Goal: Information Seeking & Learning: Learn about a topic

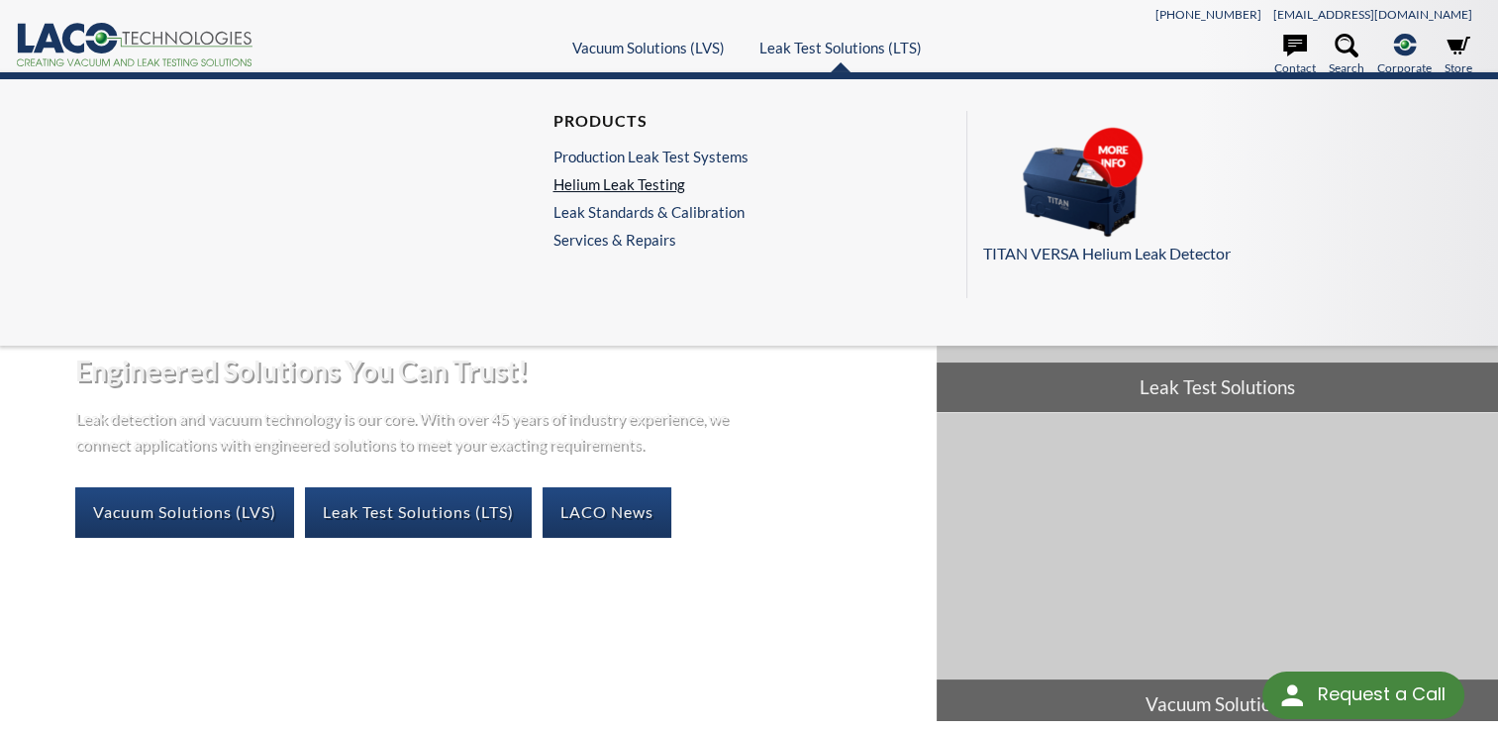
click at [640, 184] on link "Helium Leak Testing" at bounding box center [649, 184] width 195 height 18
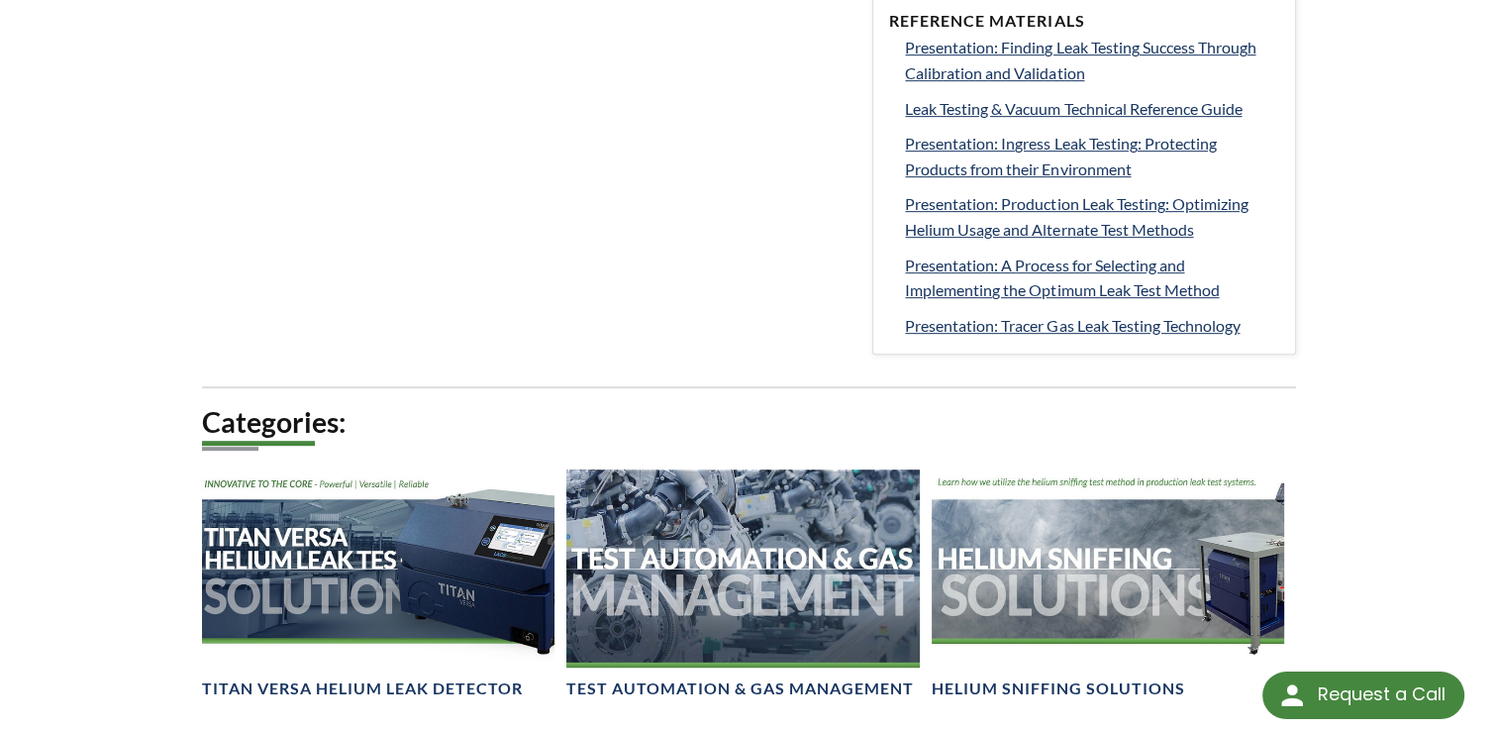
select select "Language Translate Widget"
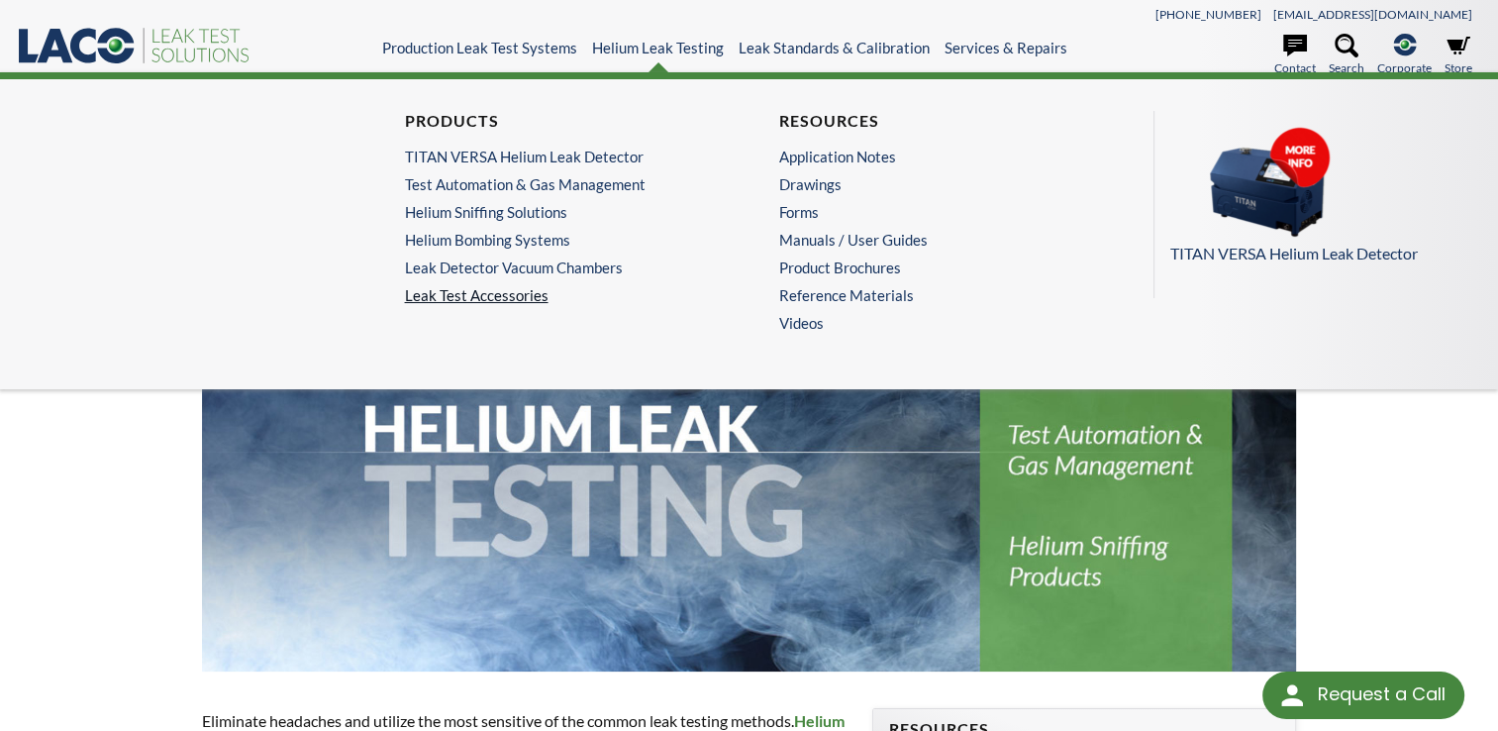
click at [458, 292] on link "Leak Test Accessories" at bounding box center [562, 295] width 315 height 18
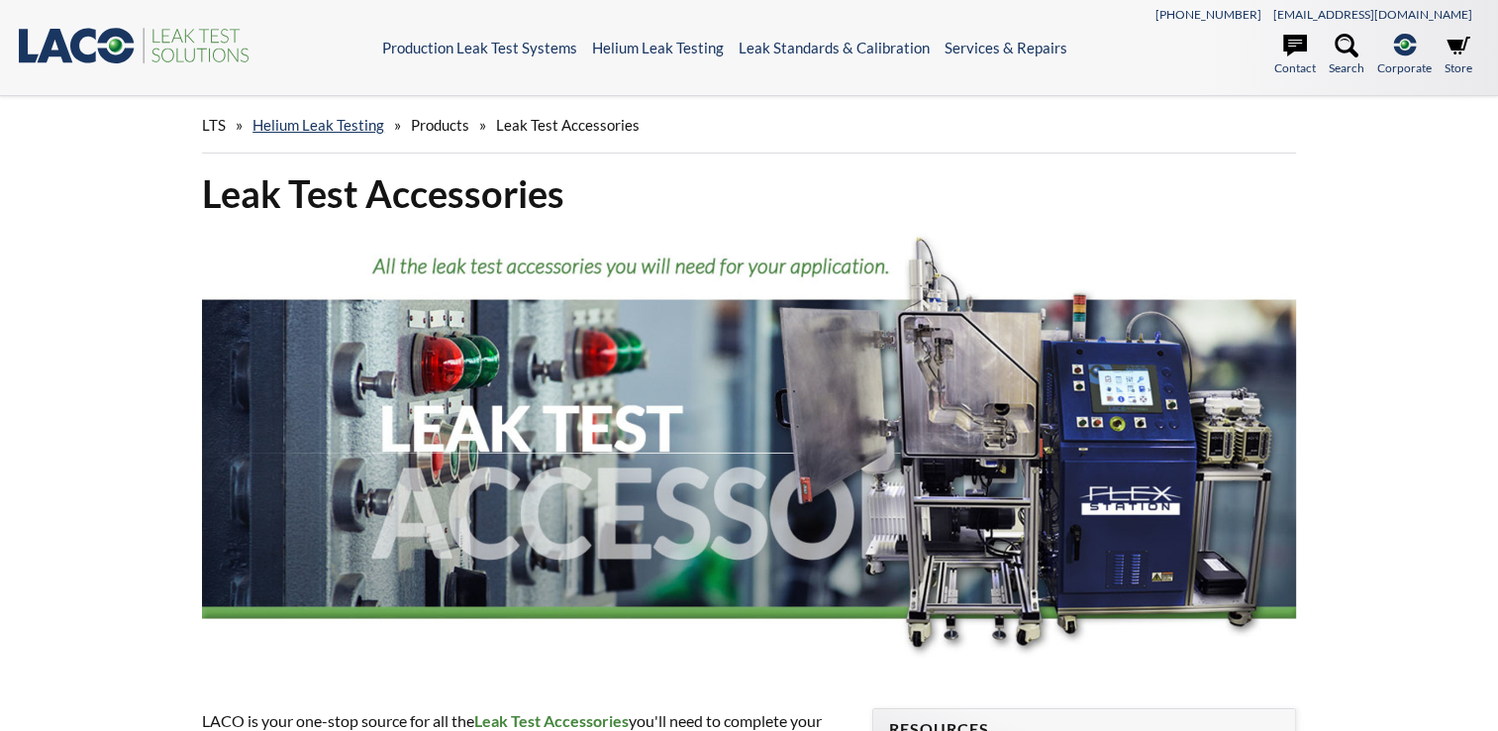
select select "Language Translate Widget"
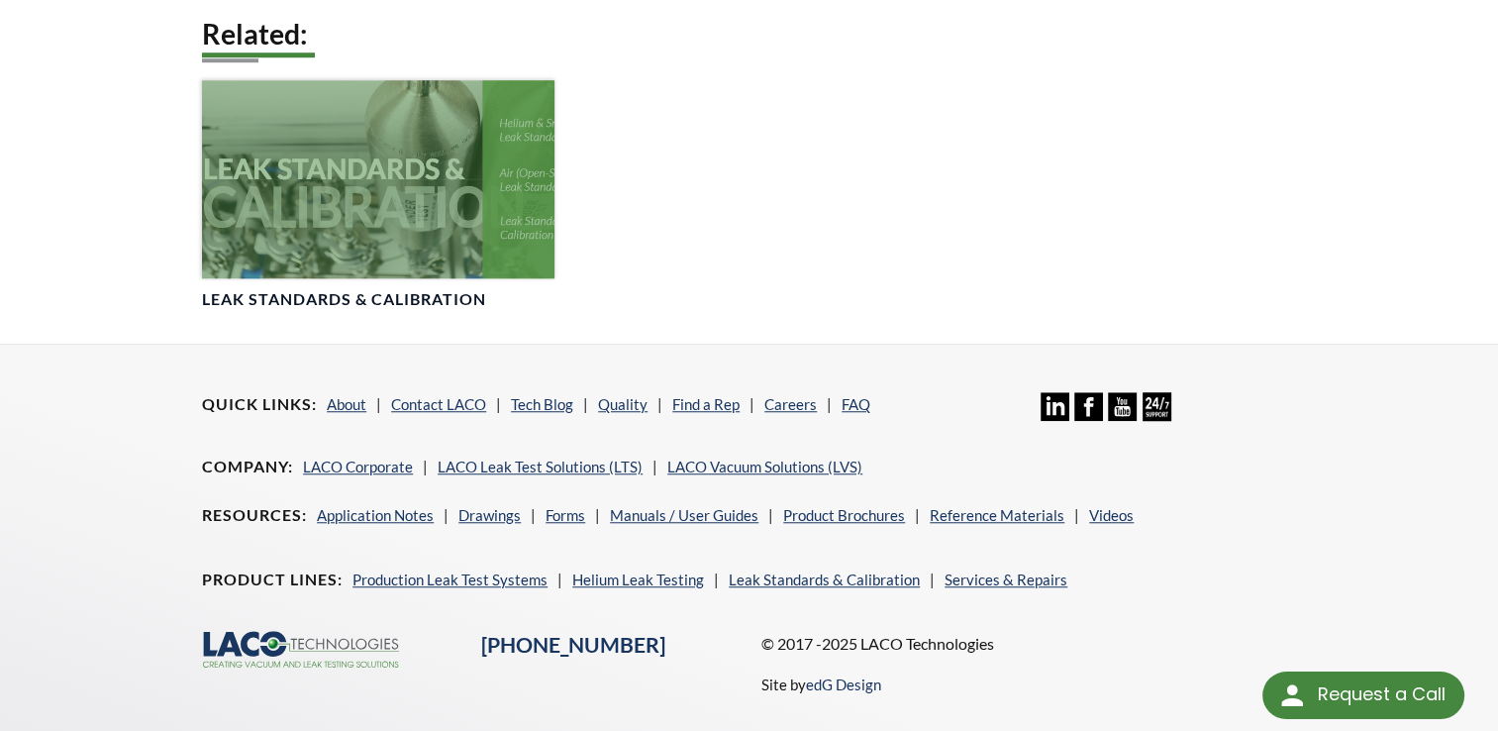
scroll to position [1461, 0]
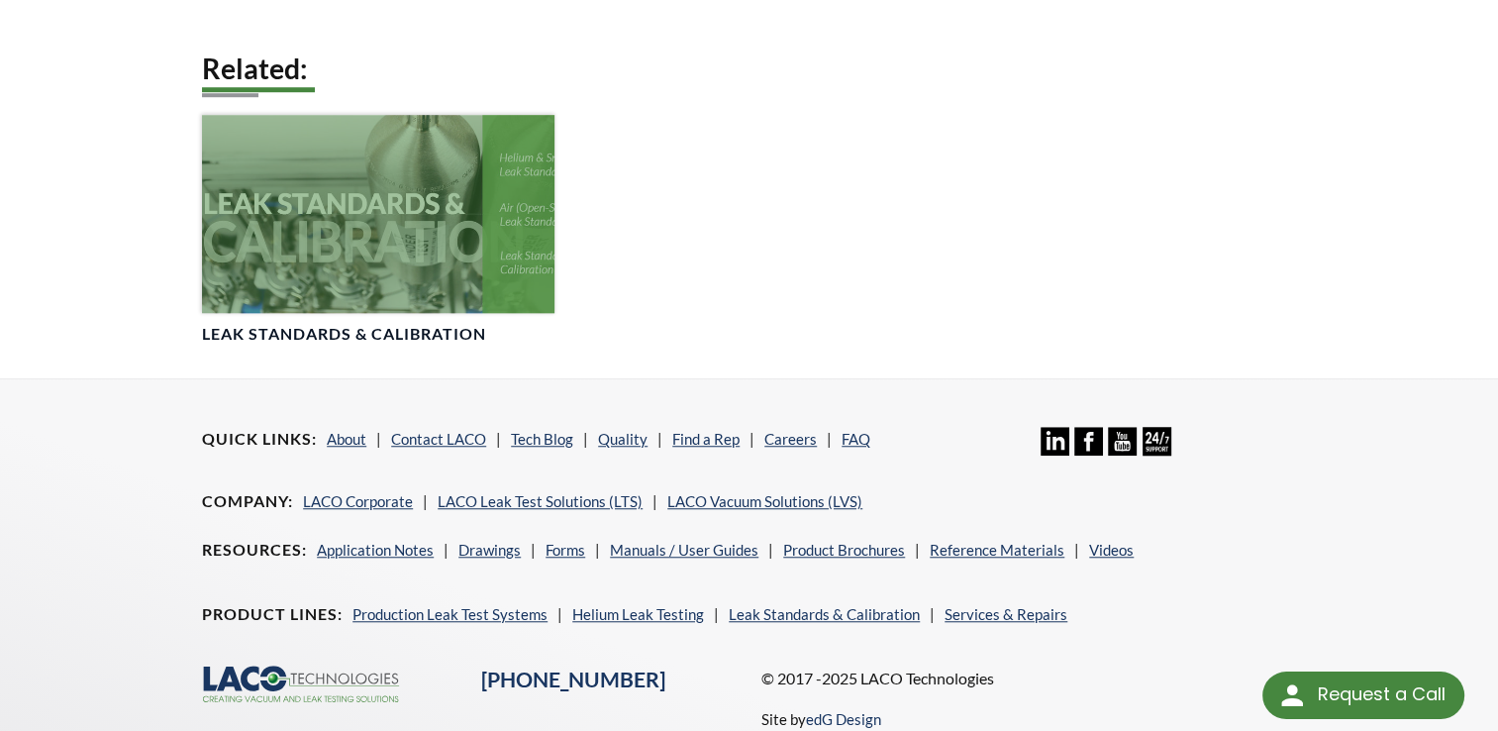
click at [311, 254] on div at bounding box center [378, 214] width 352 height 198
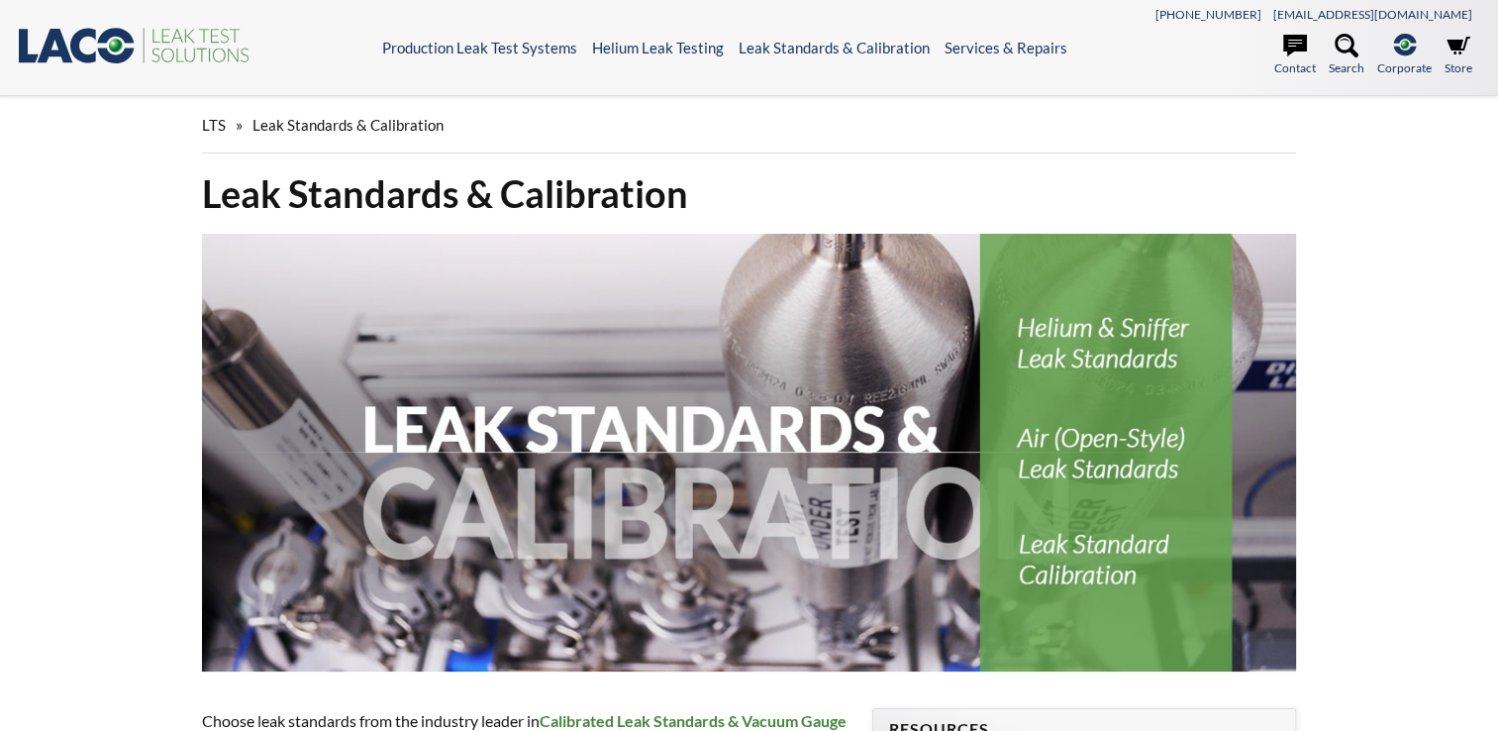
select select "Language Translate Widget"
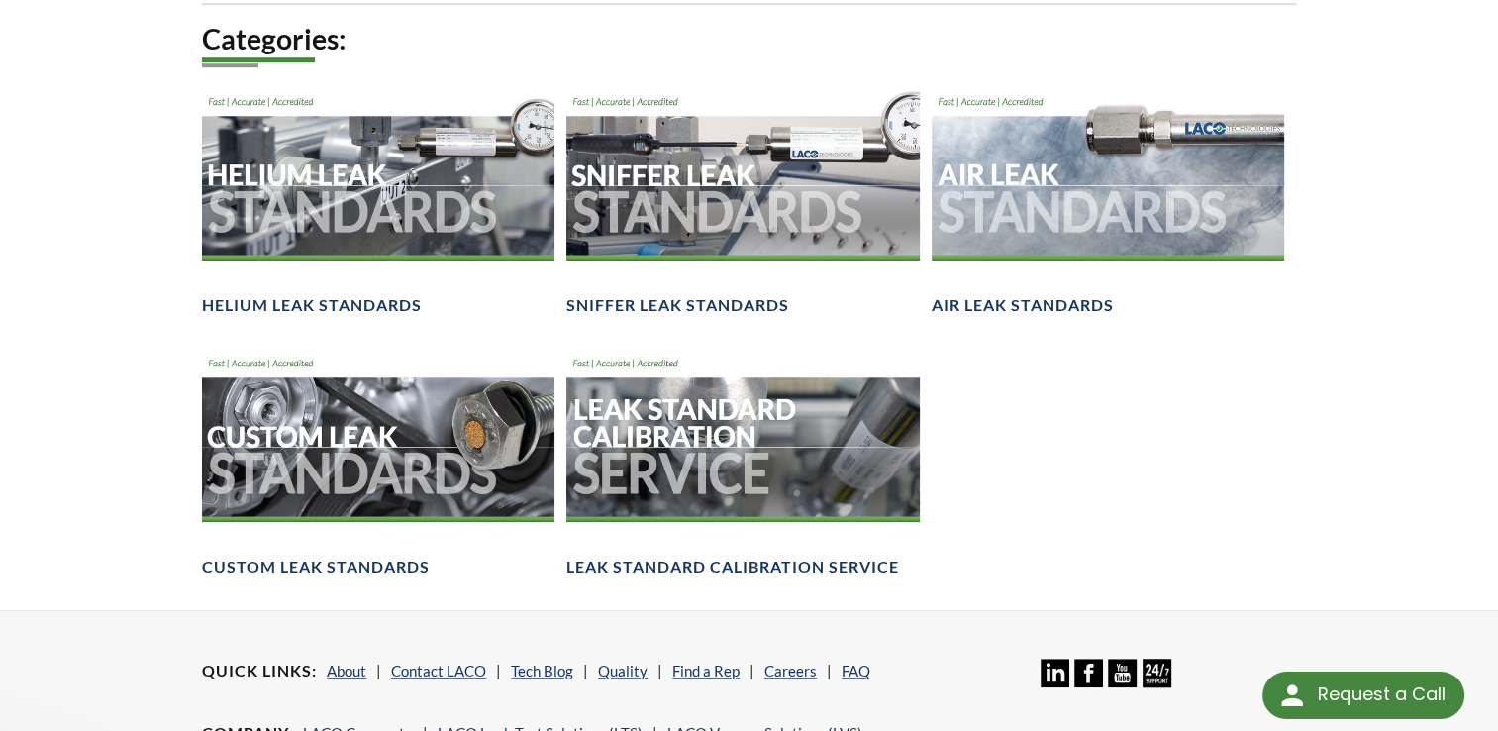
scroll to position [1717, 0]
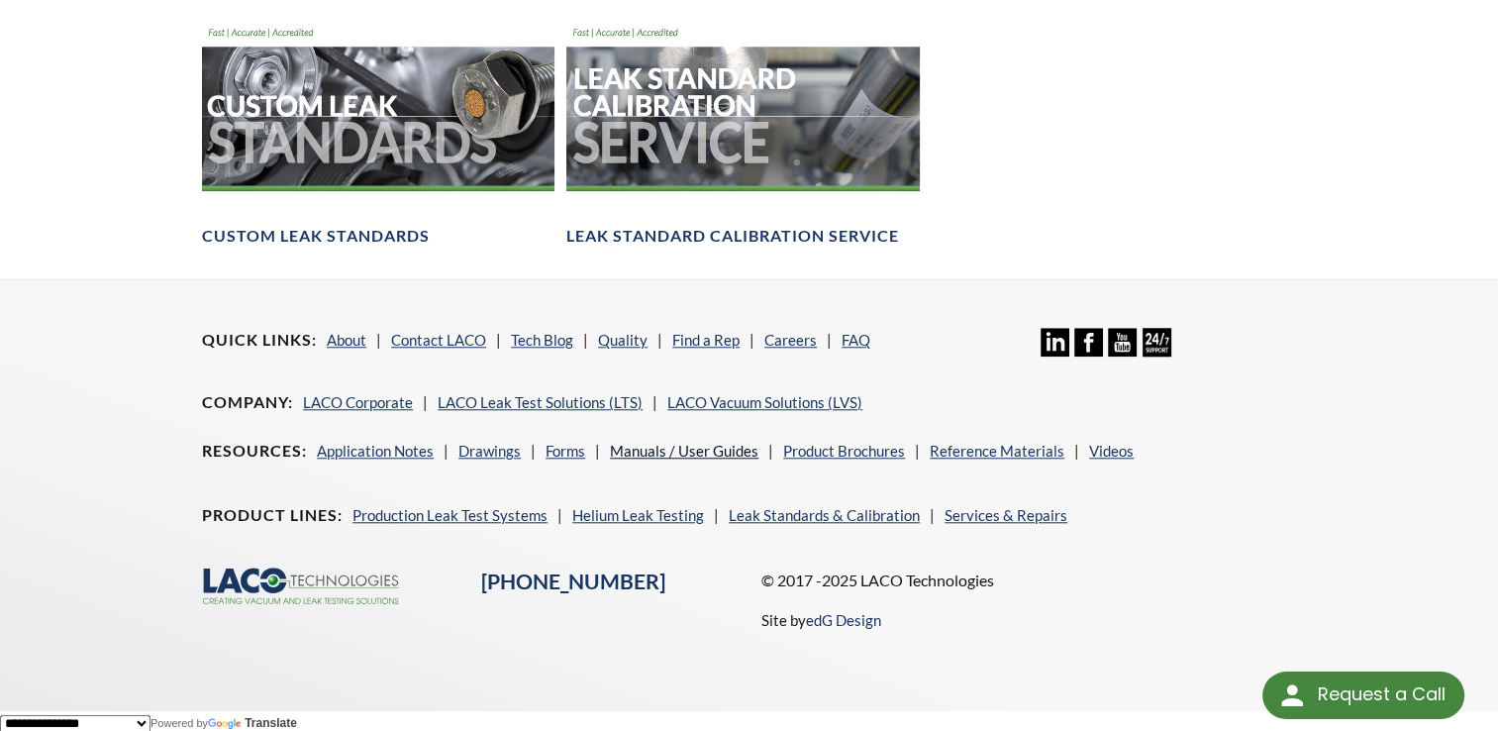
click at [633, 445] on link "Manuals / User Guides" at bounding box center [684, 451] width 148 height 18
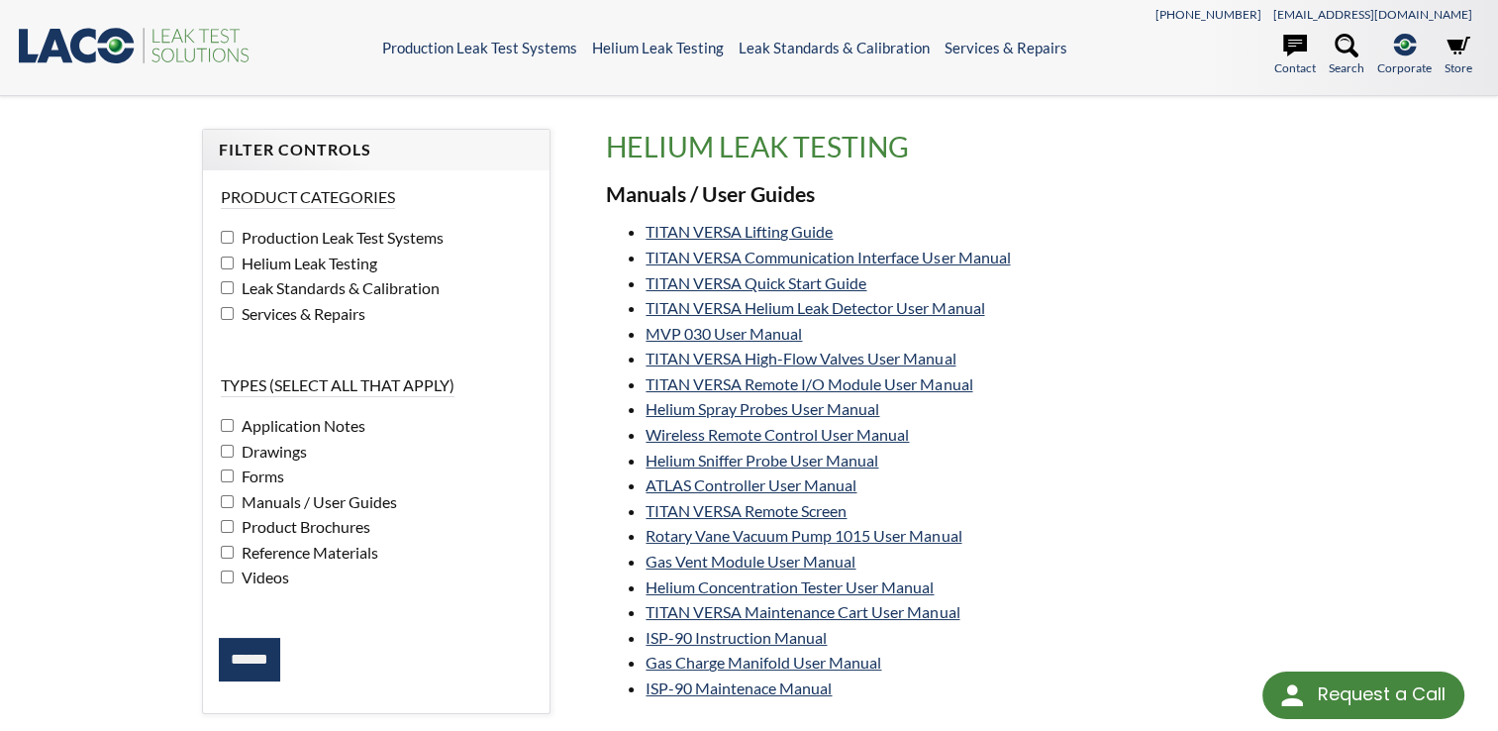
click at [237, 291] on span "Leak Standards & Calibration" at bounding box center [338, 287] width 203 height 19
click at [265, 643] on input "******" at bounding box center [249, 660] width 61 height 44
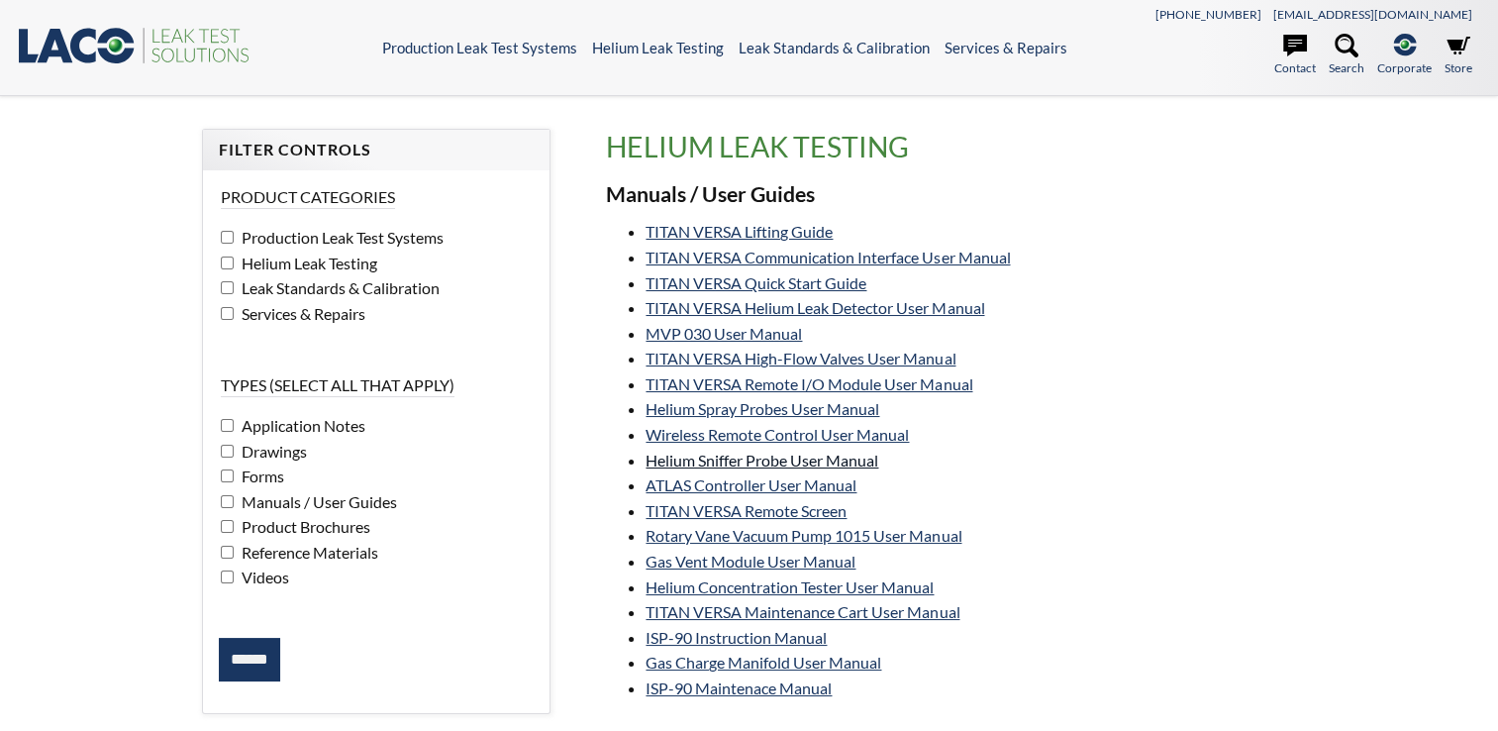
select select "Language Translate Widget"
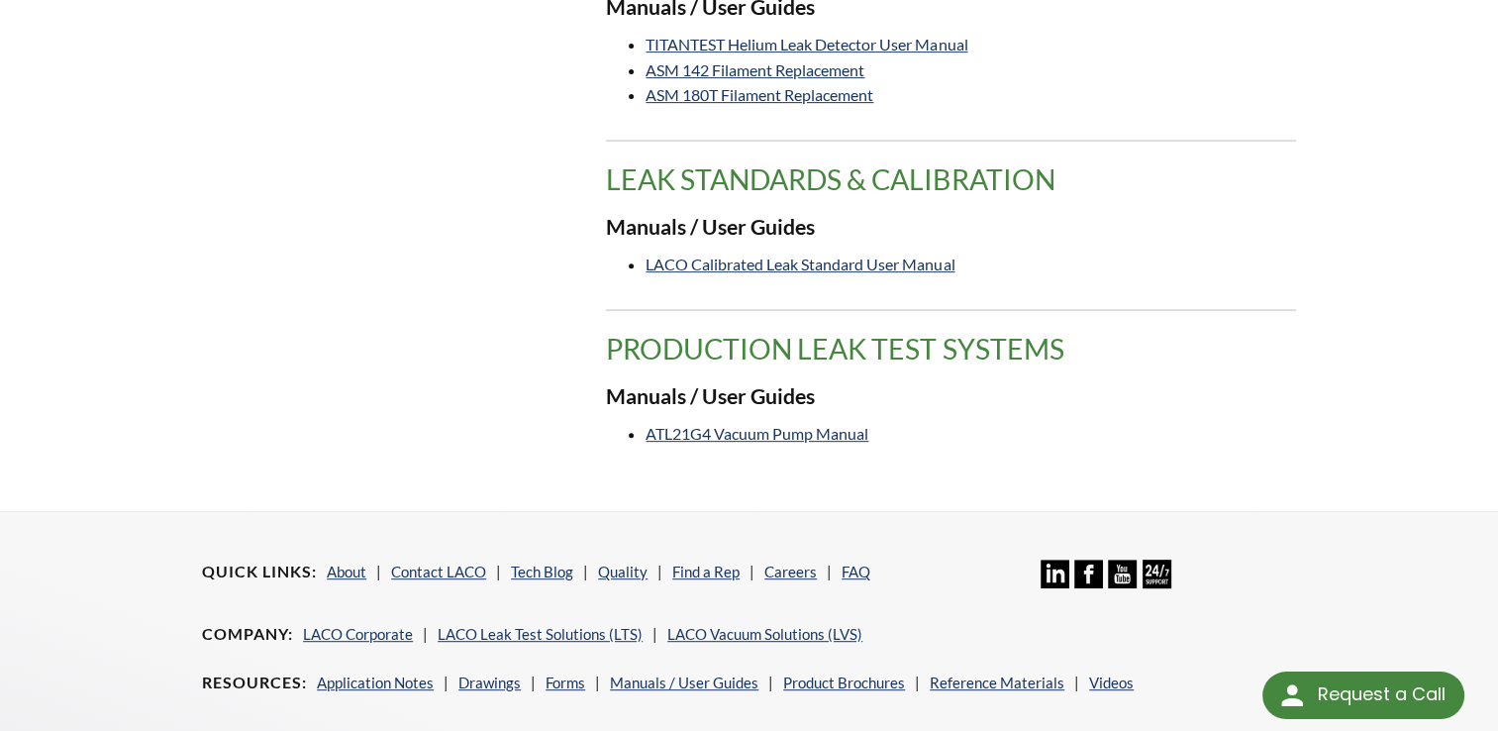
scroll to position [693, 0]
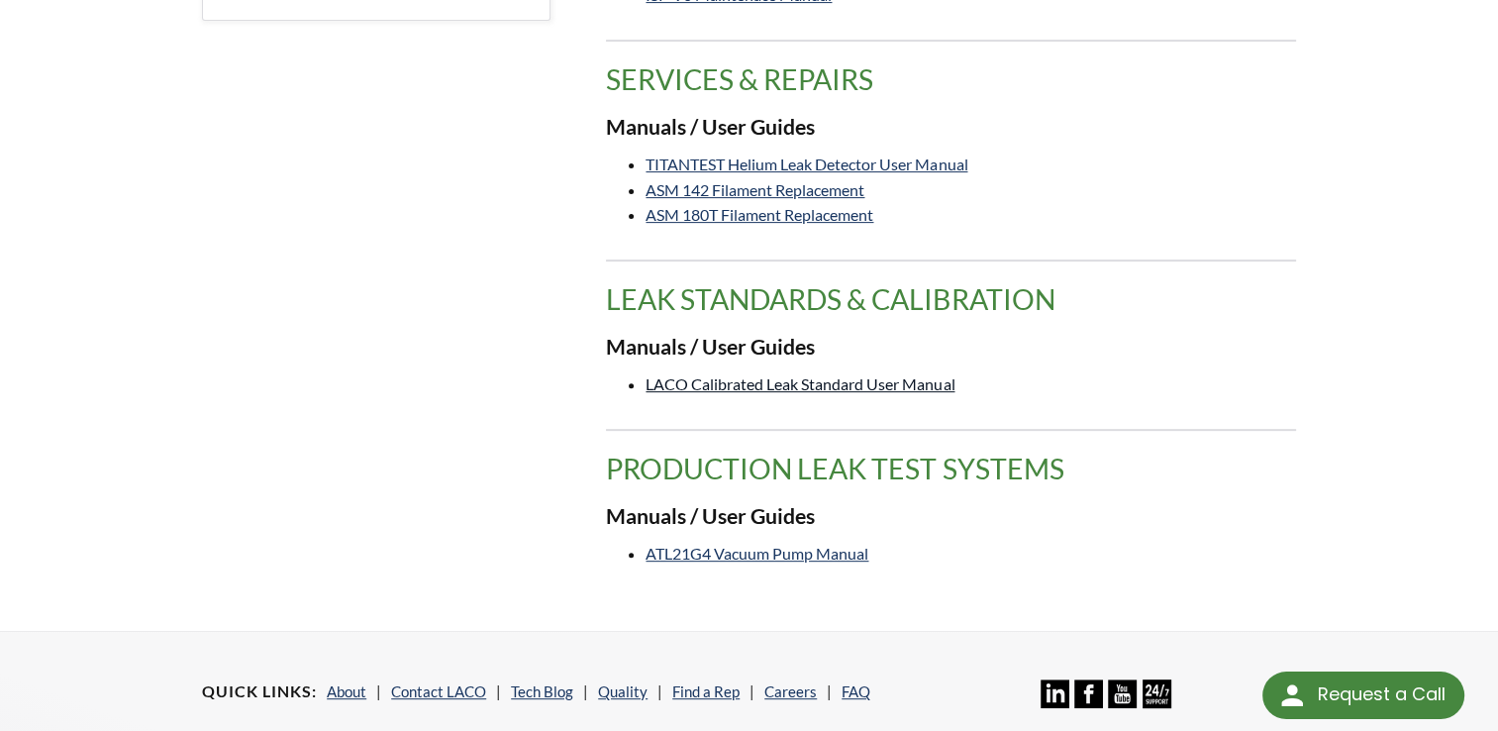
click at [871, 380] on link "LACO Calibrated Leak Standard User Manual" at bounding box center [799, 383] width 309 height 19
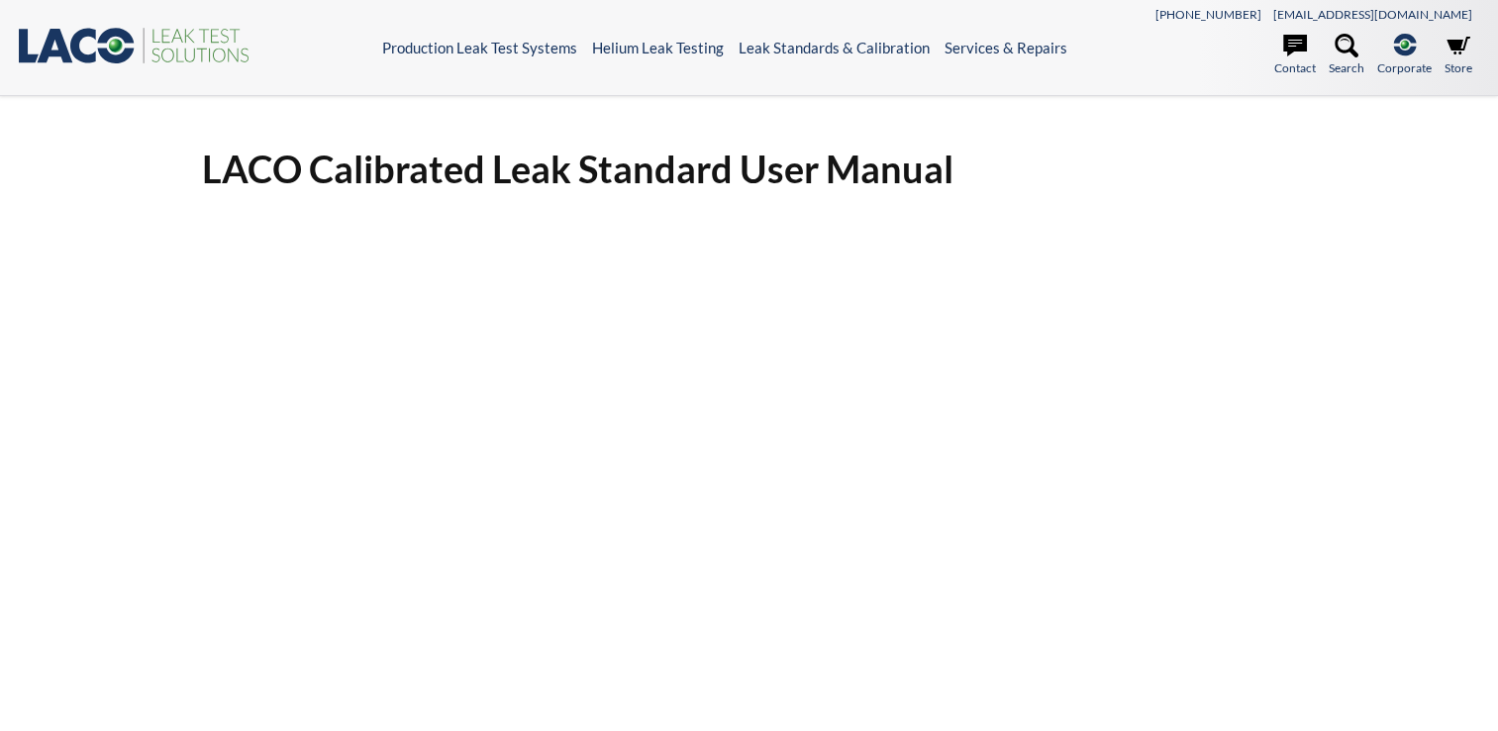
select select "Language Translate Widget"
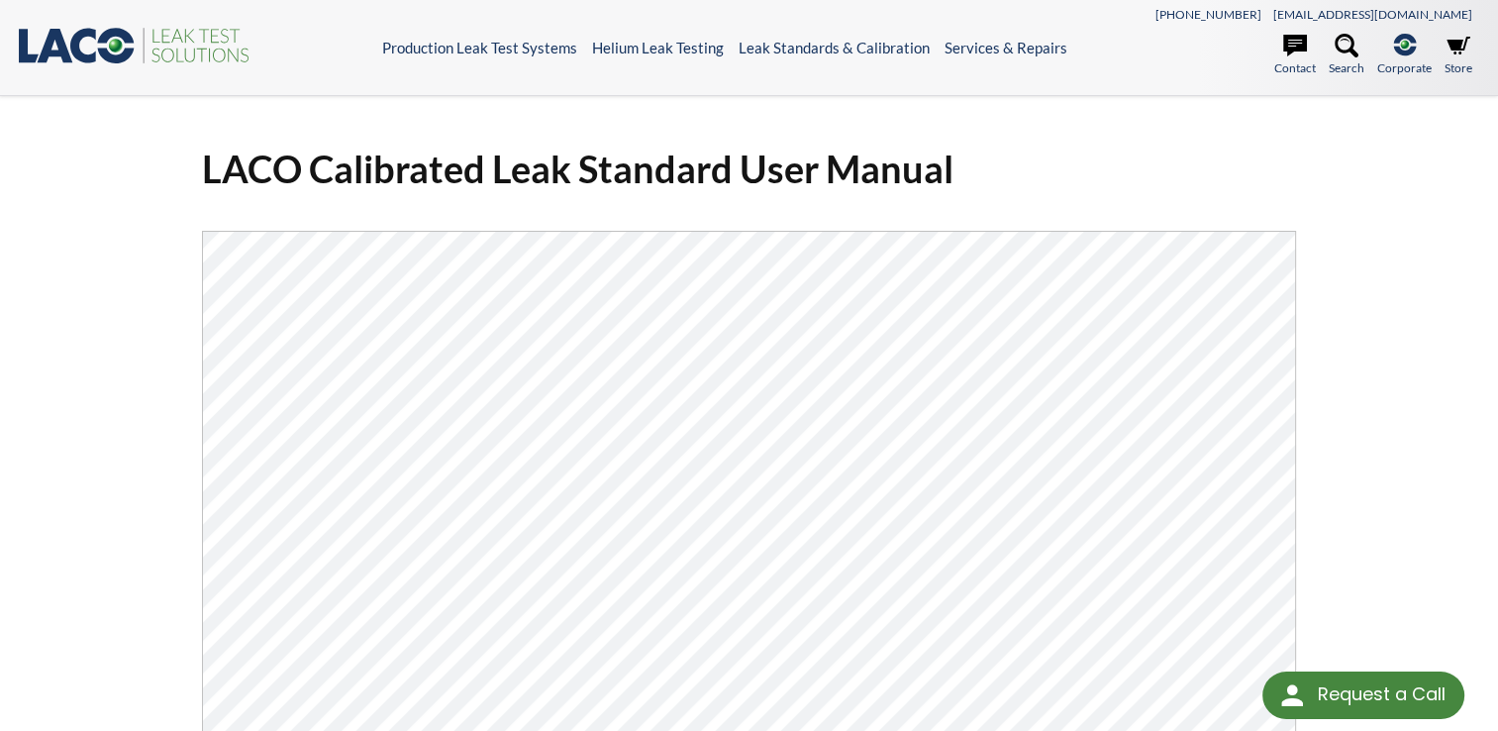
click at [1375, 697] on div "Request a Call" at bounding box center [1381, 694] width 128 height 46
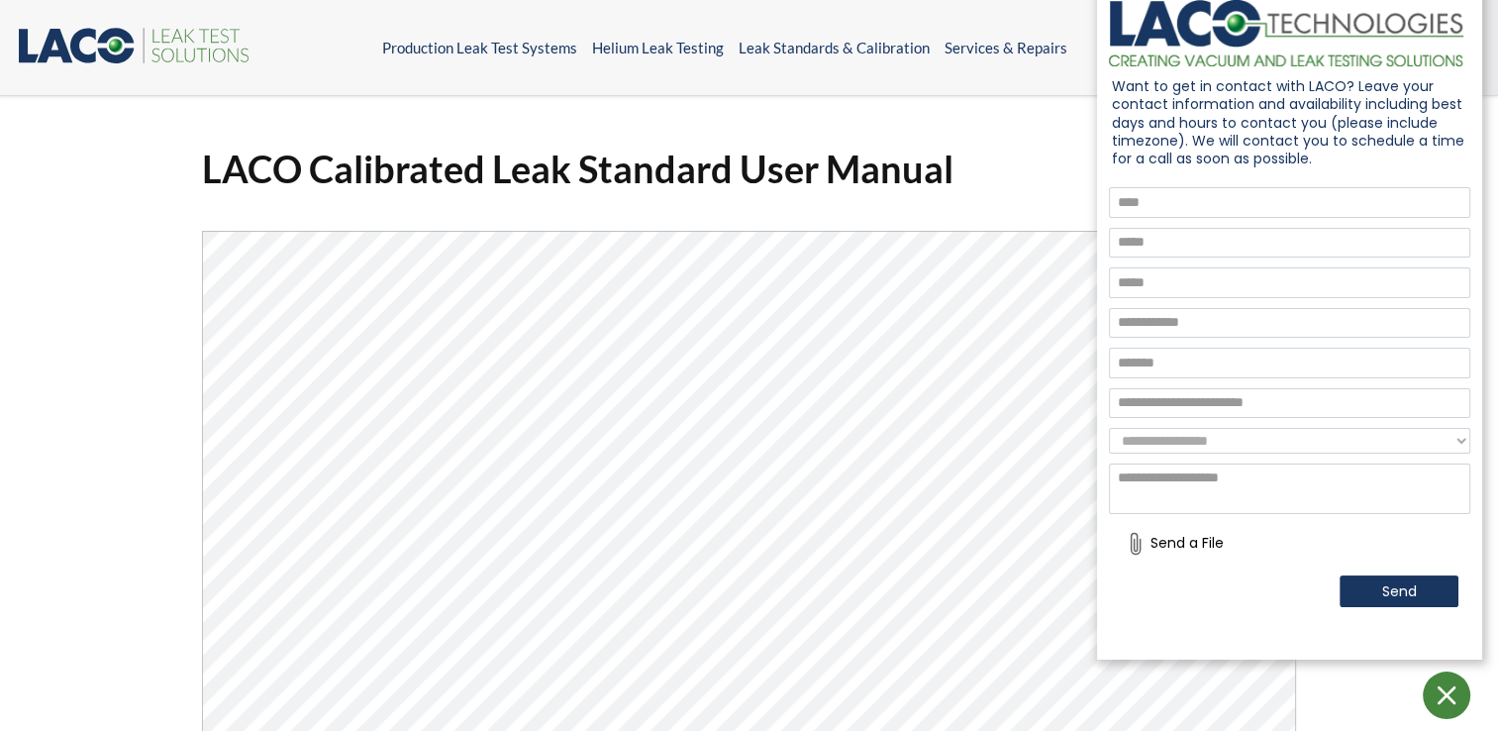
click at [922, 103] on div "LACO Calibrated Leak Standard User Manual Click Here To Download" at bounding box center [749, 561] width 1498 height 930
click at [1312, 717] on div at bounding box center [1289, 694] width 385 height 71
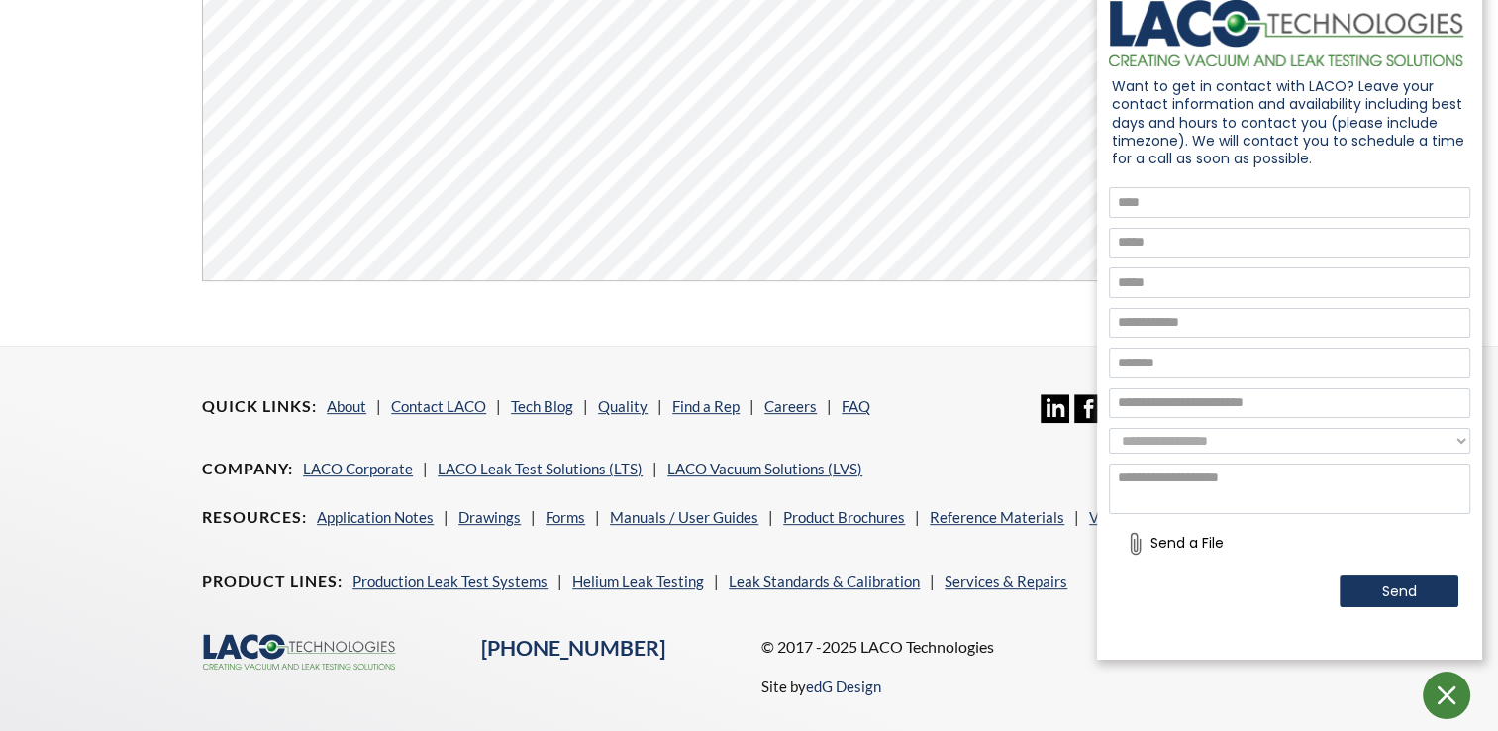
scroll to position [748, 0]
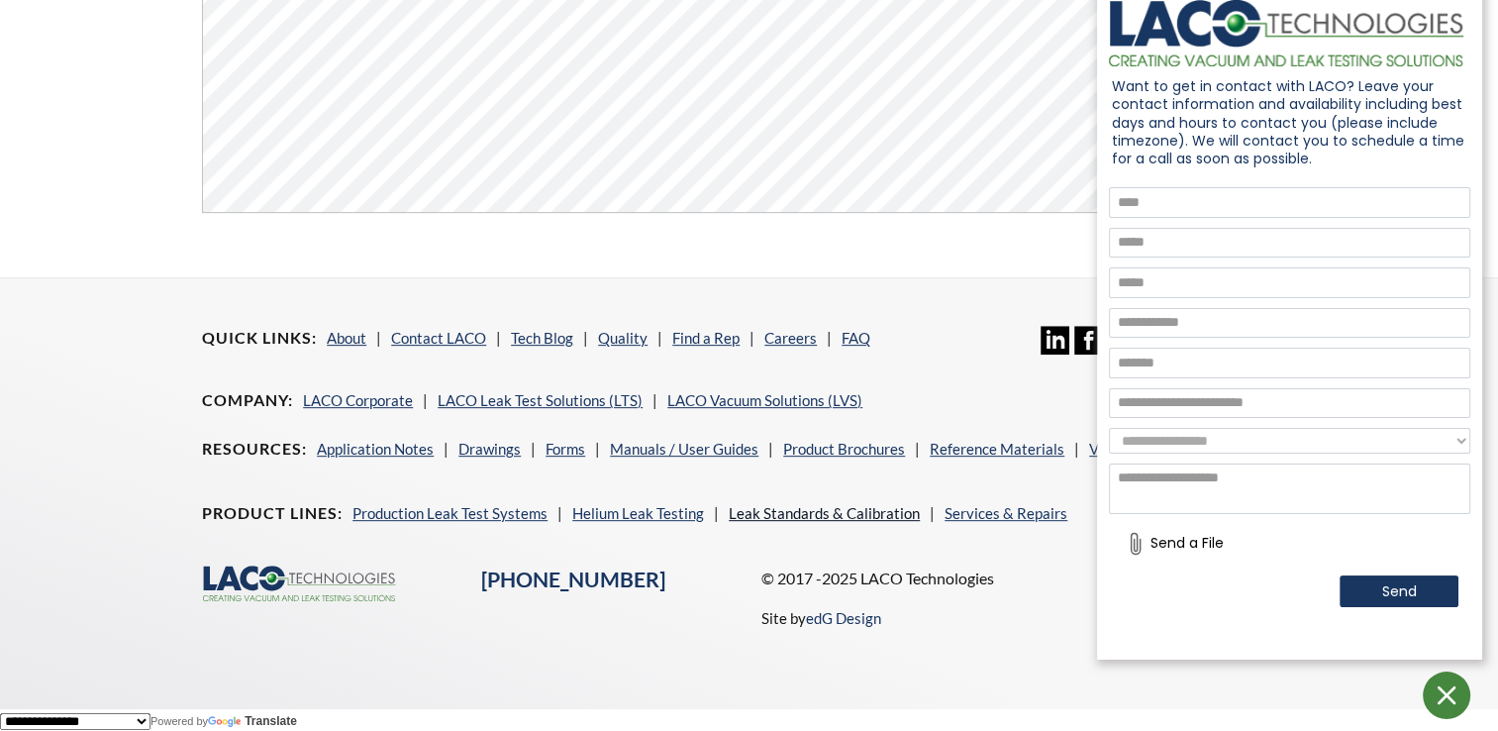
click at [832, 513] on link "Leak Standards & Calibration" at bounding box center [824, 513] width 191 height 18
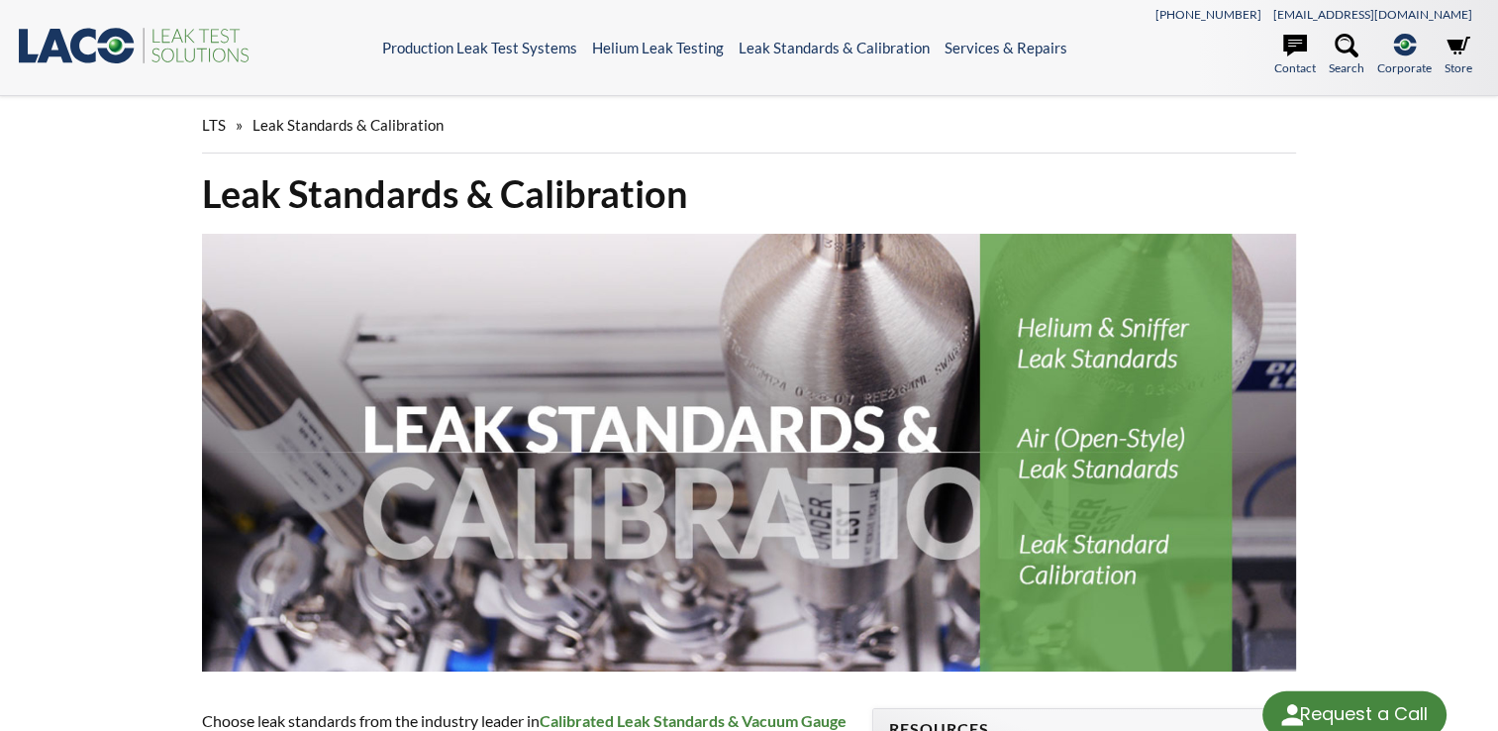
select select "Language Translate Widget"
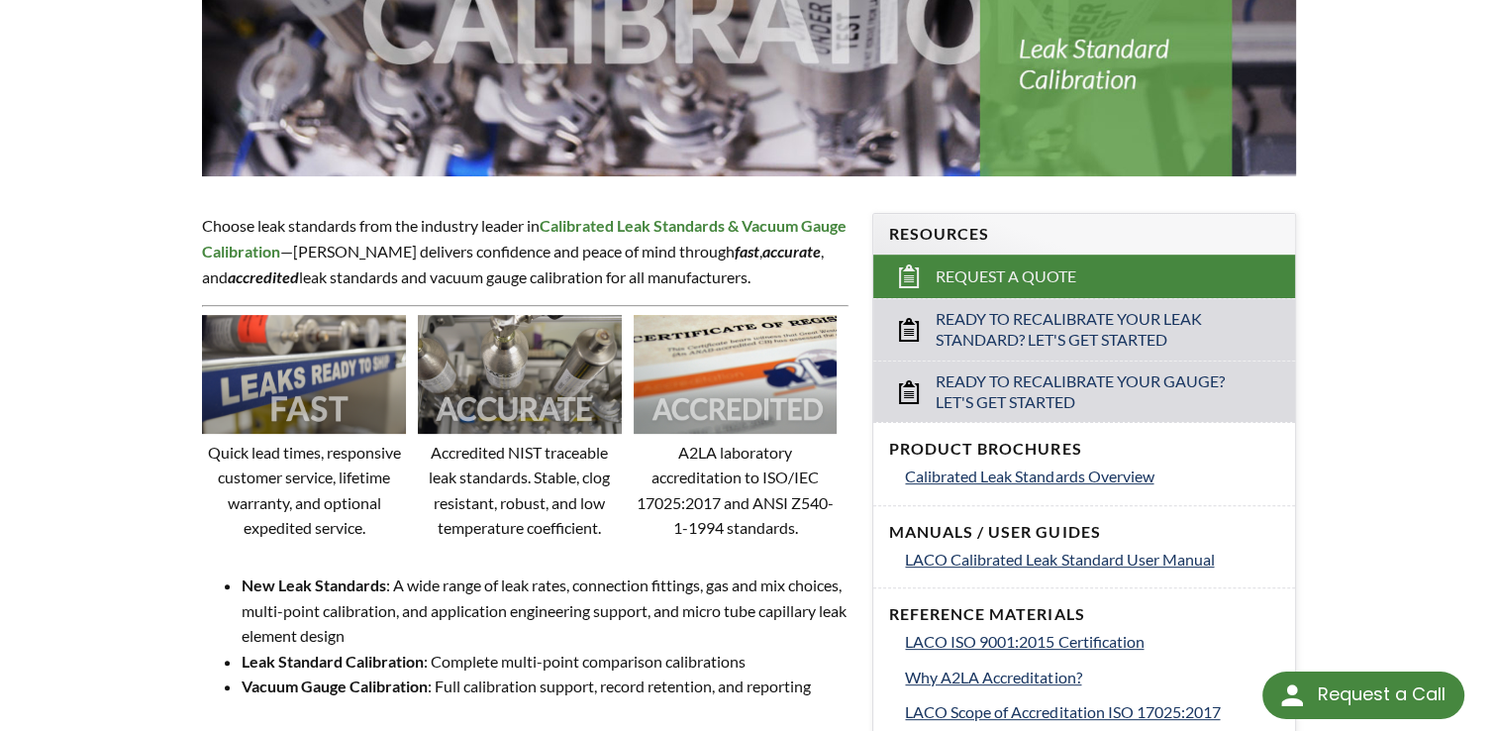
scroll to position [594, 0]
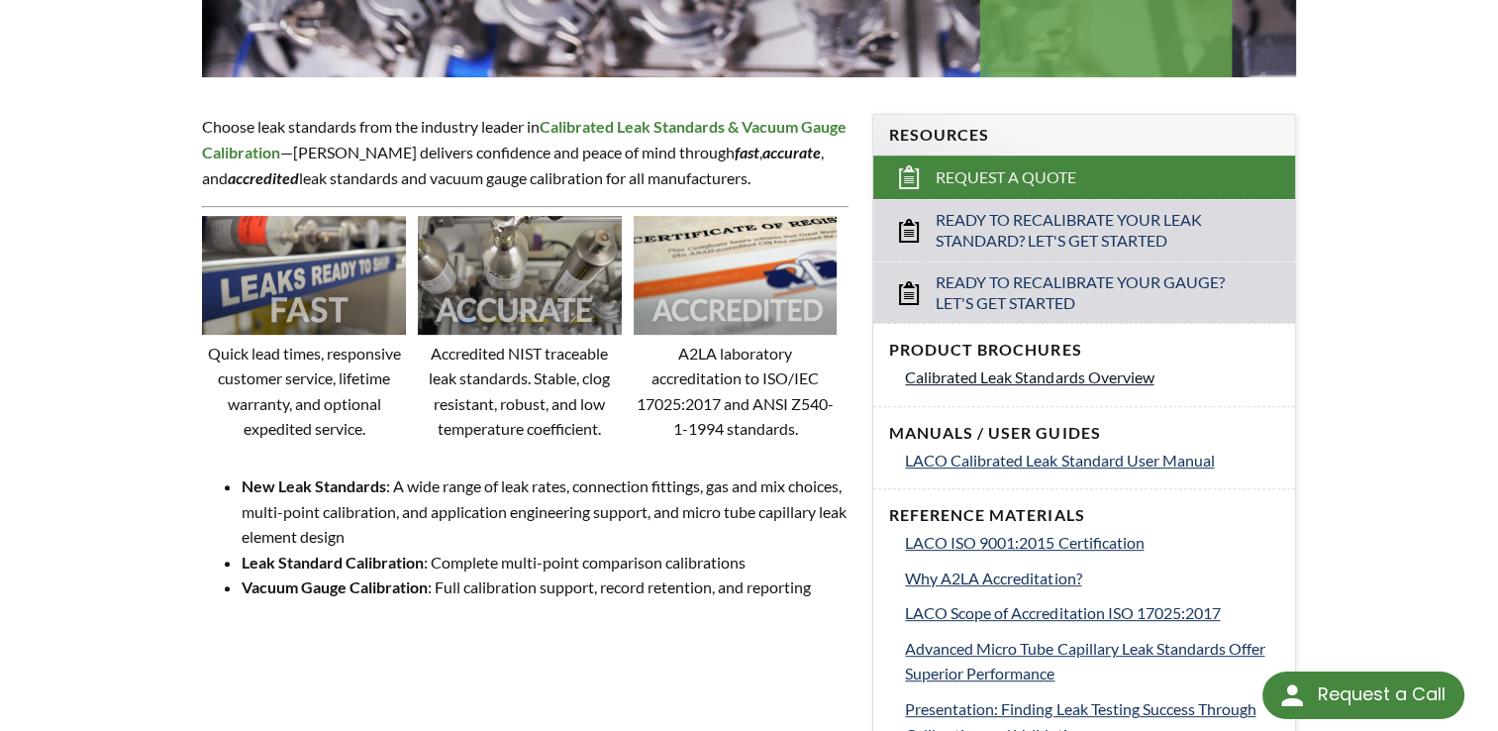
click at [994, 370] on span "Calibrated Leak Standards Overview" at bounding box center [1029, 376] width 248 height 19
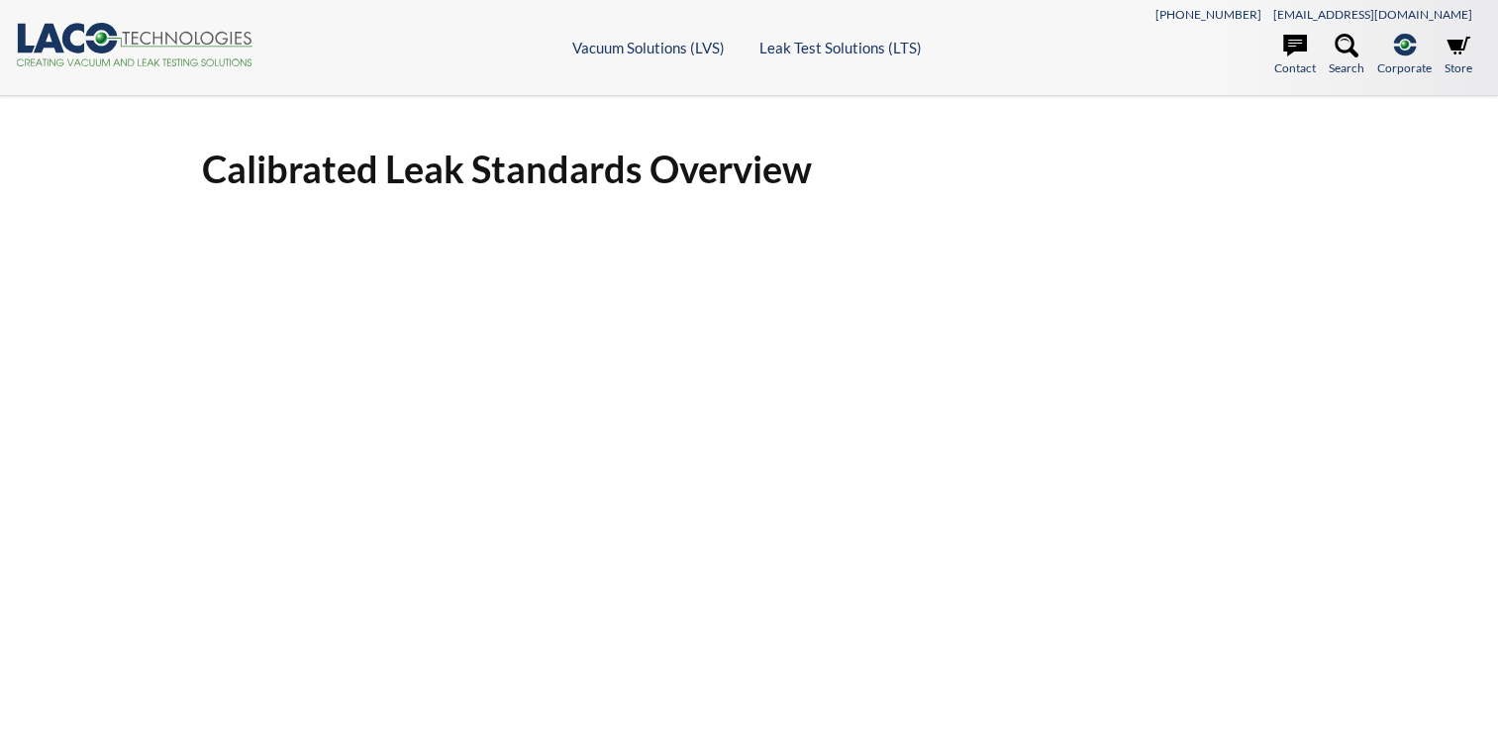
select select "Language Translate Widget"
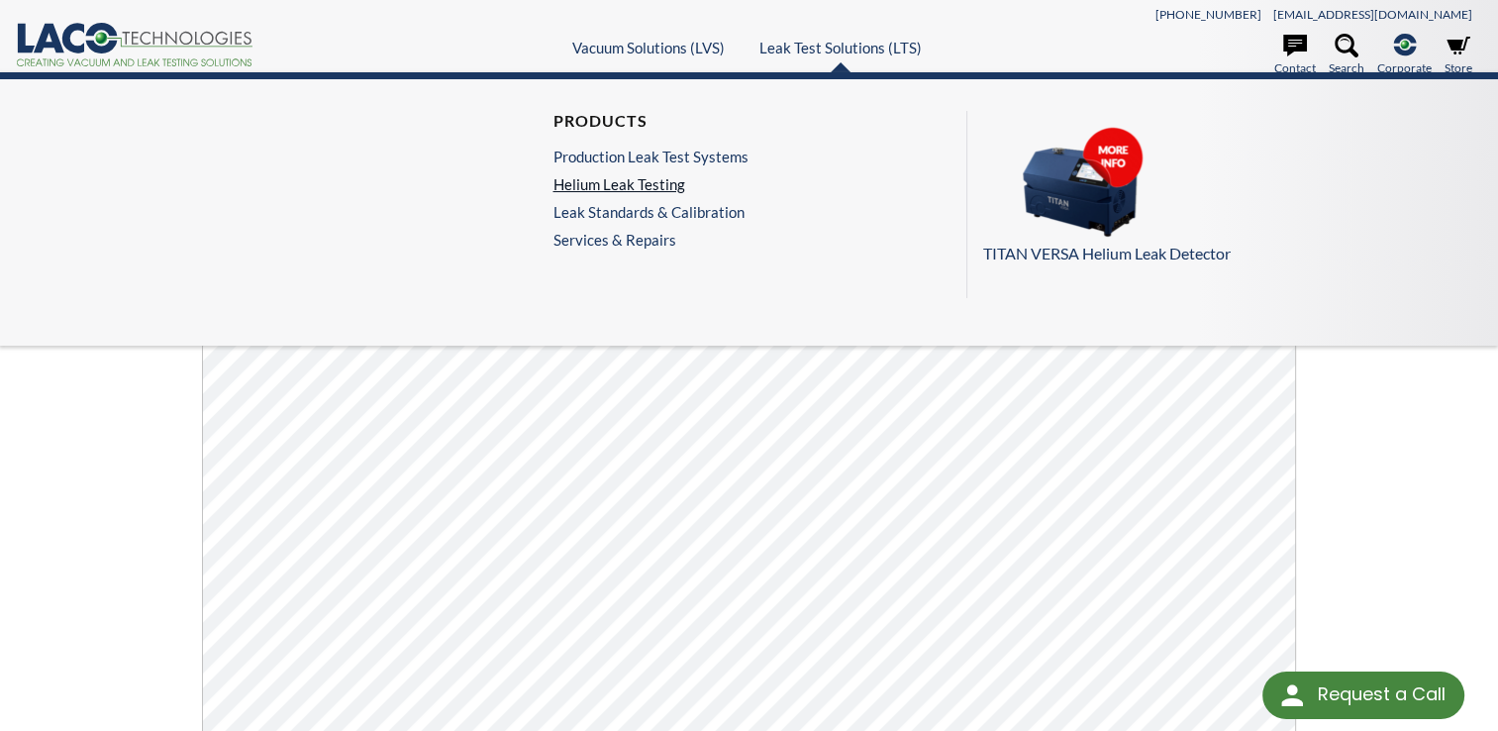
click at [601, 182] on link "Helium Leak Testing" at bounding box center [649, 184] width 195 height 18
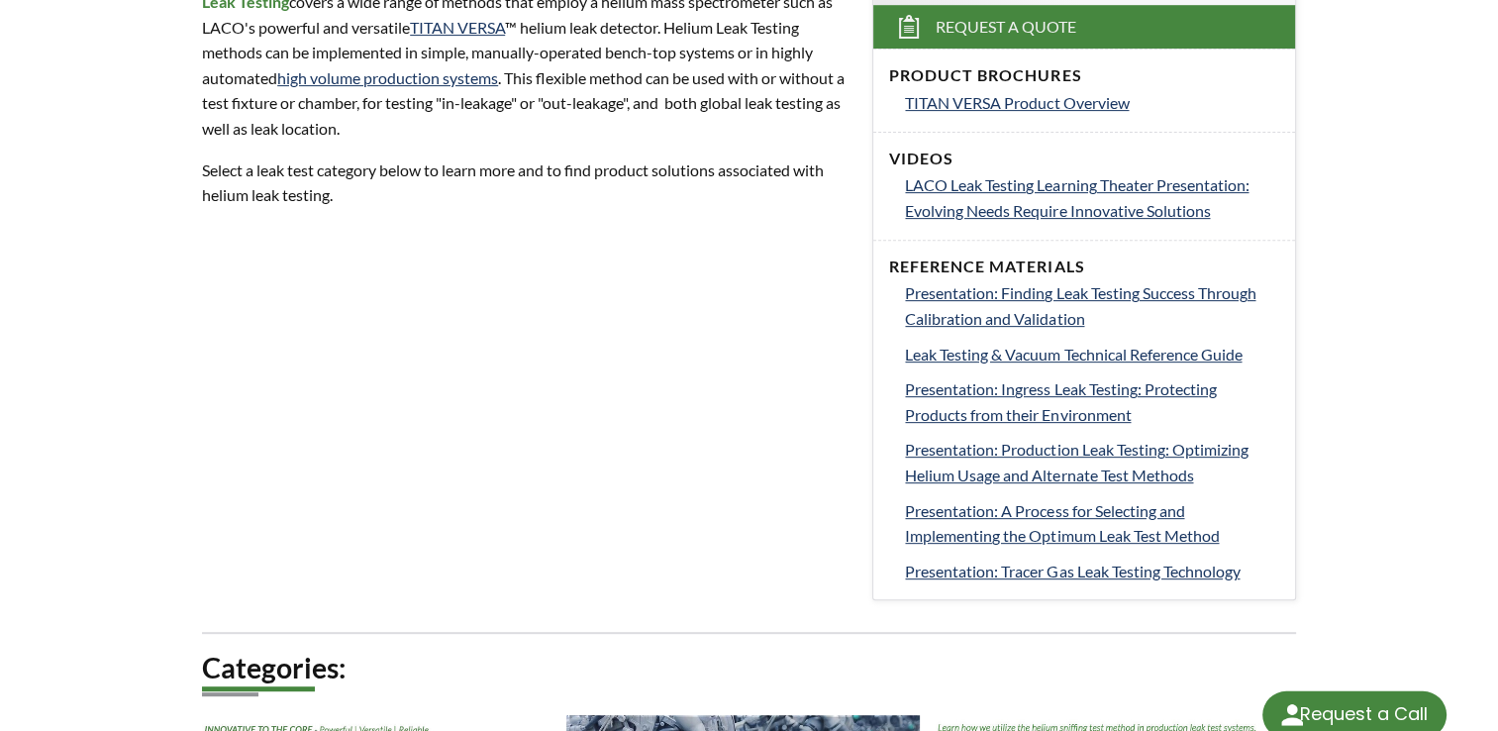
scroll to position [1089, 0]
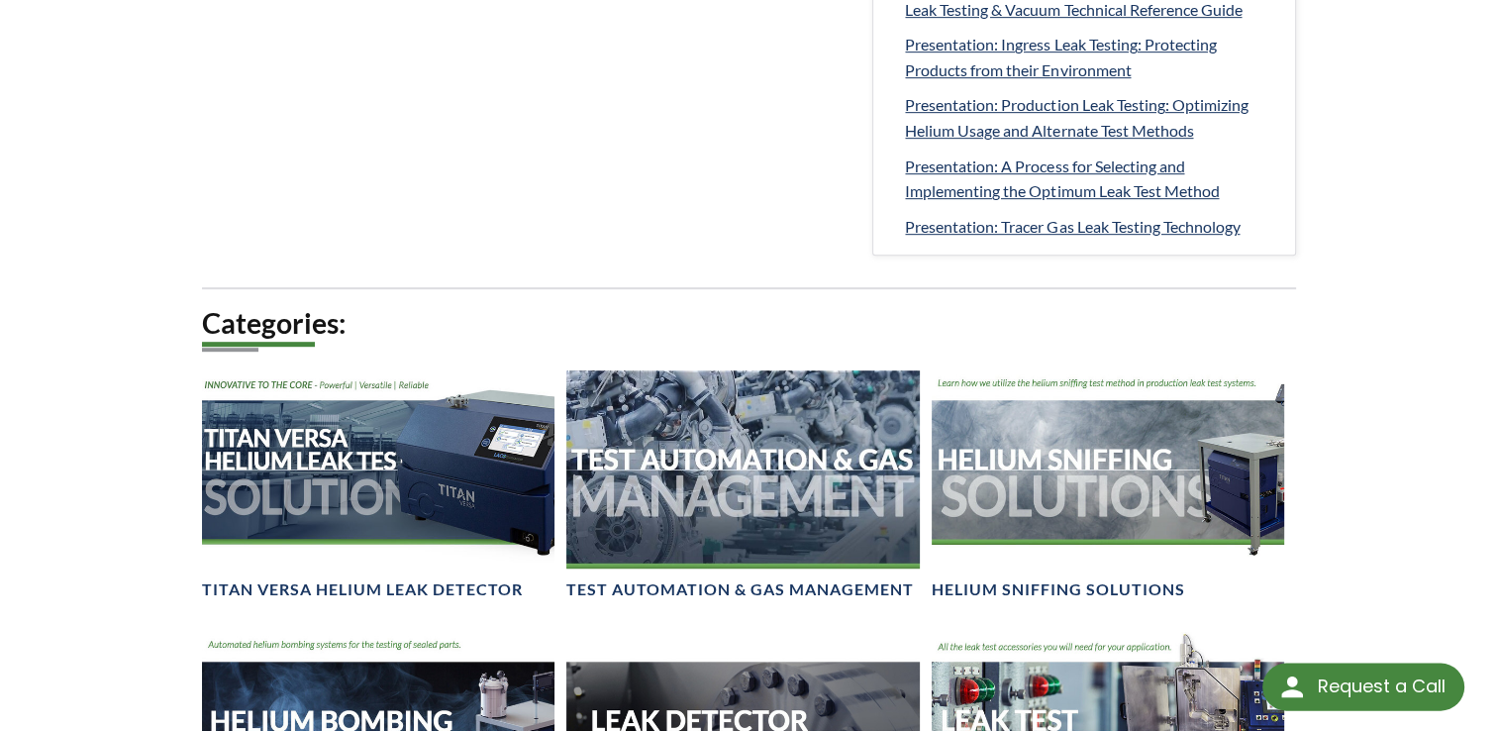
select select "Language Translate Widget"
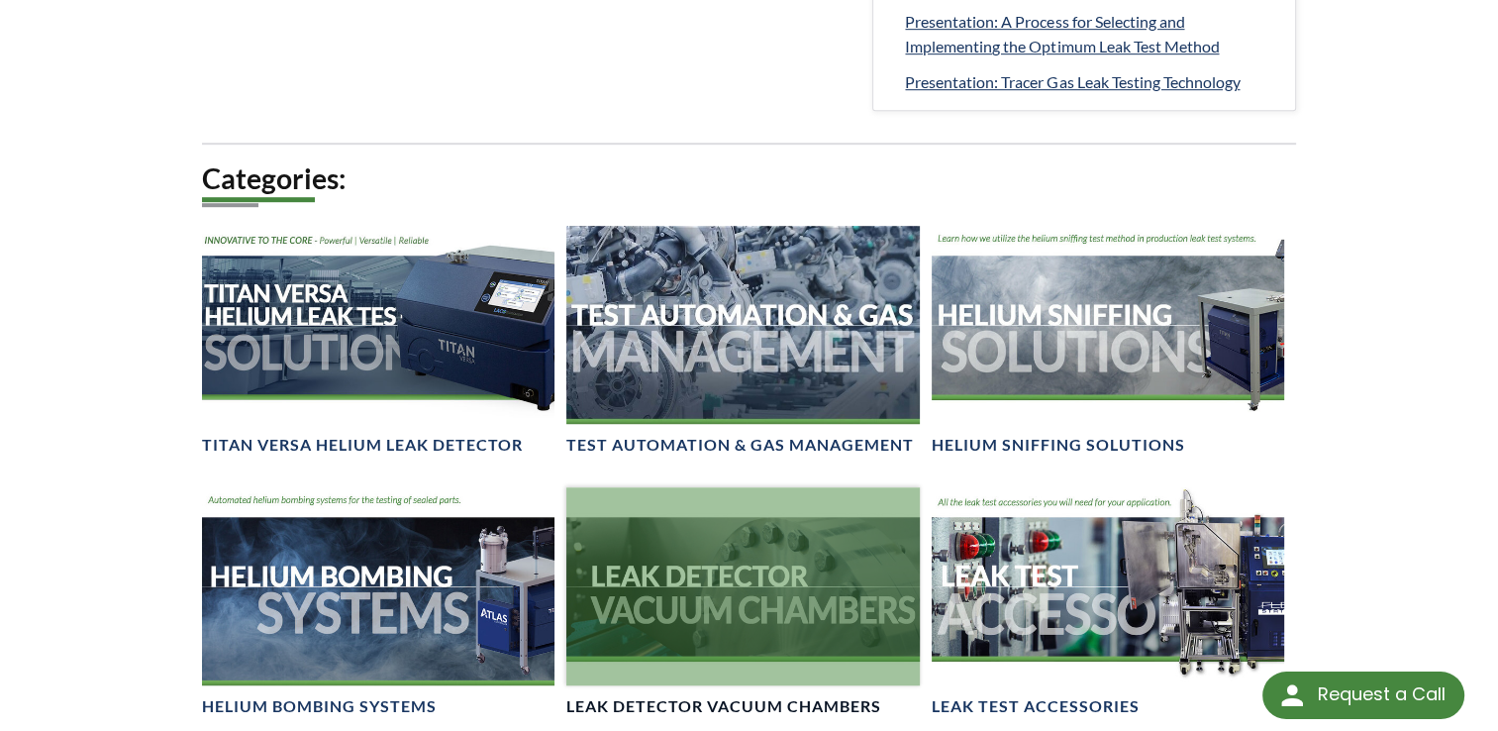
scroll to position [1584, 0]
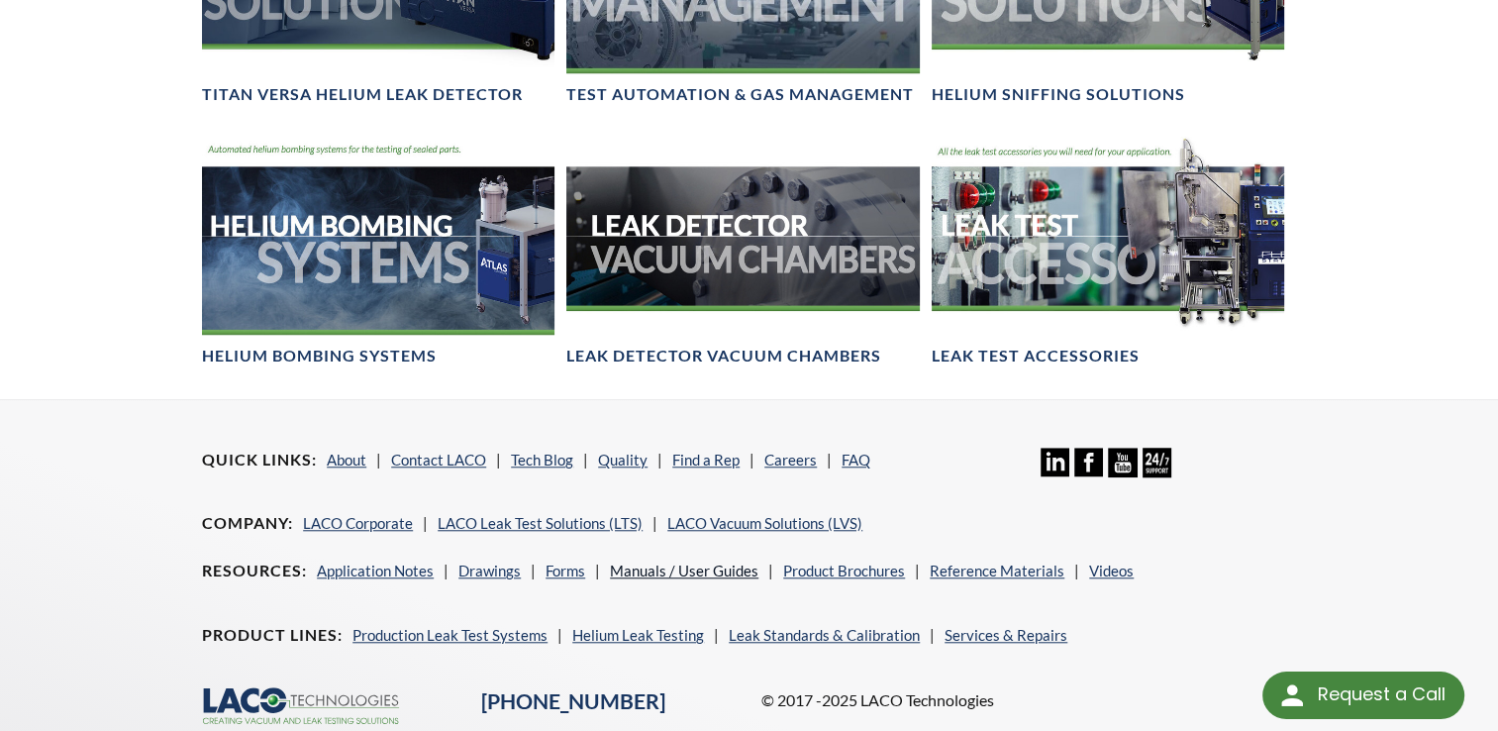
click at [642, 575] on link "Manuals / User Guides" at bounding box center [684, 570] width 148 height 18
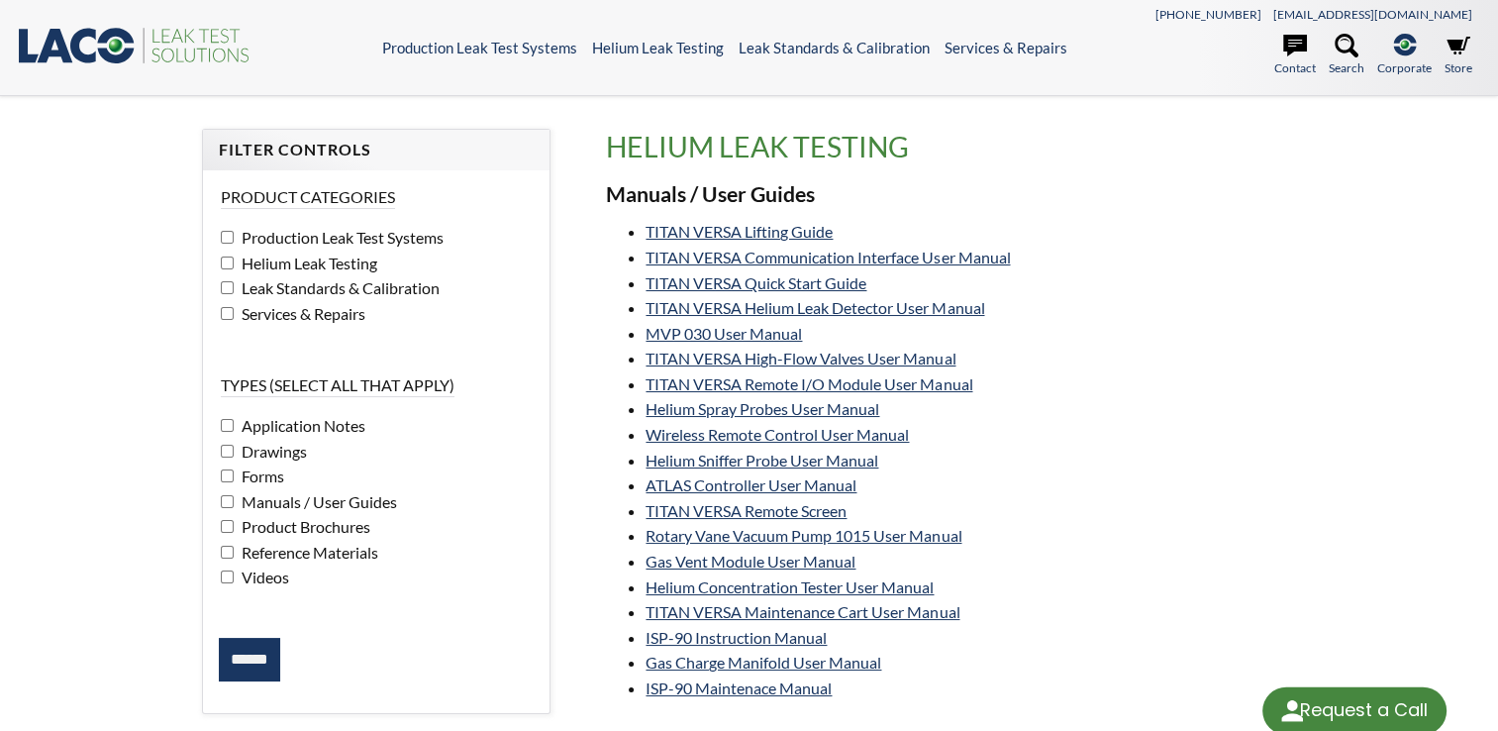
select select "Language Translate Widget"
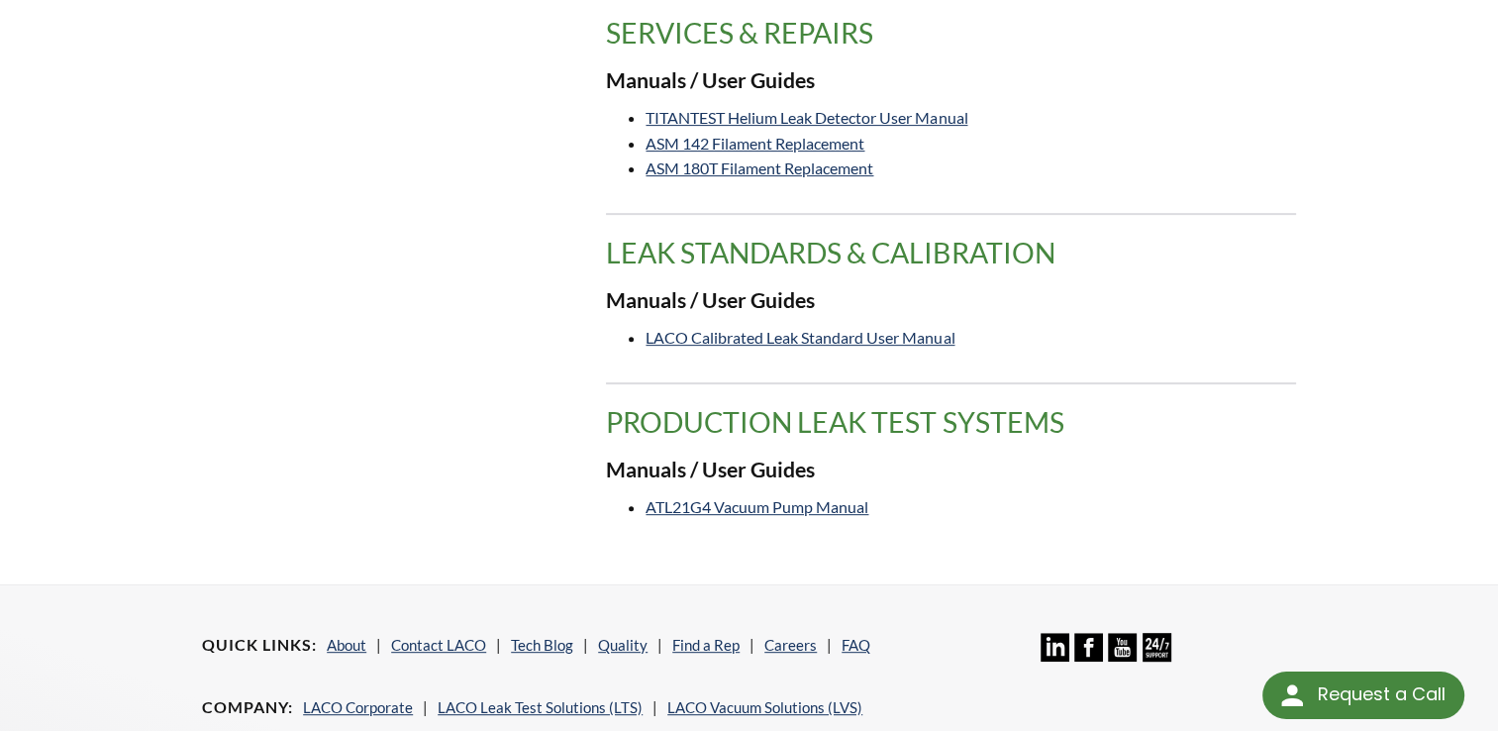
scroll to position [792, 0]
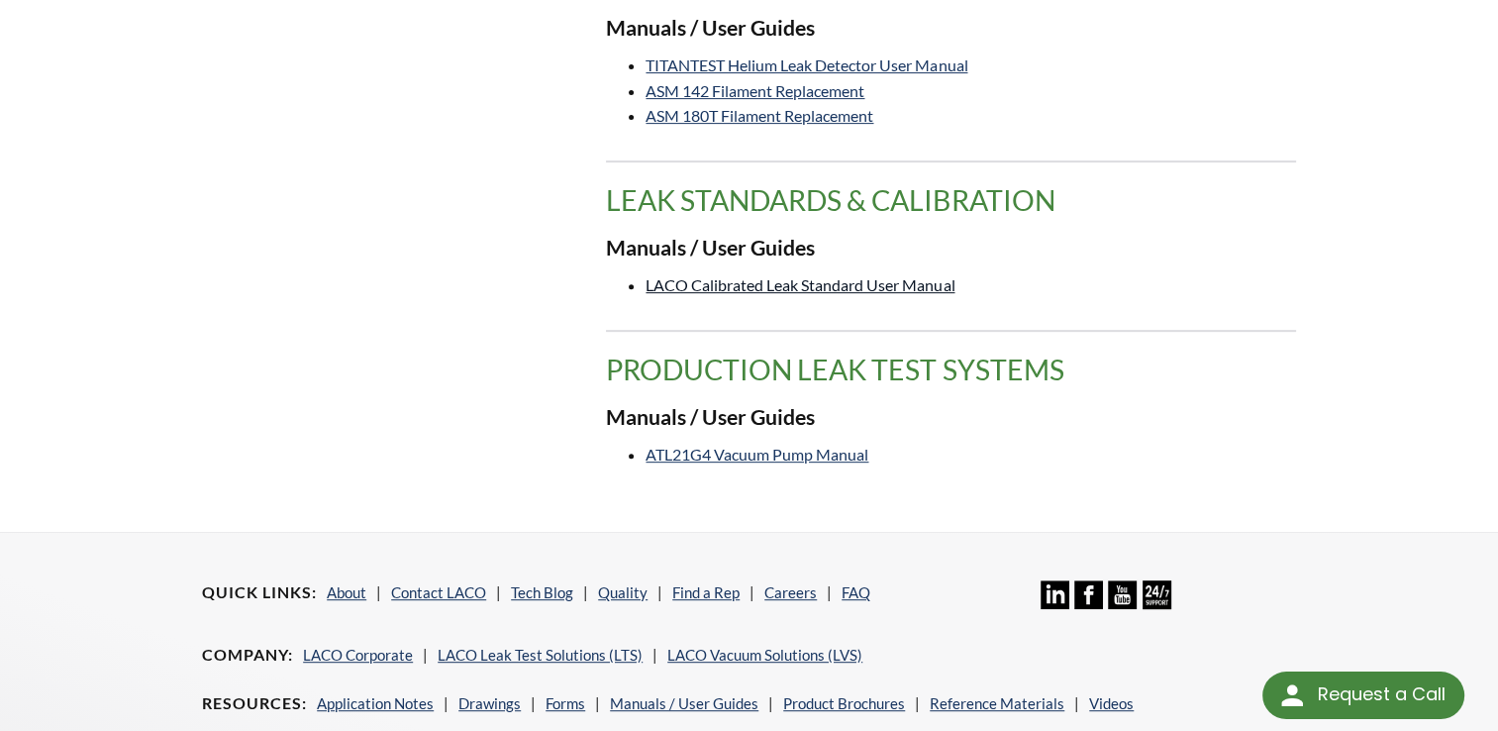
click at [841, 289] on link "LACO Calibrated Leak Standard User Manual" at bounding box center [799, 284] width 309 height 19
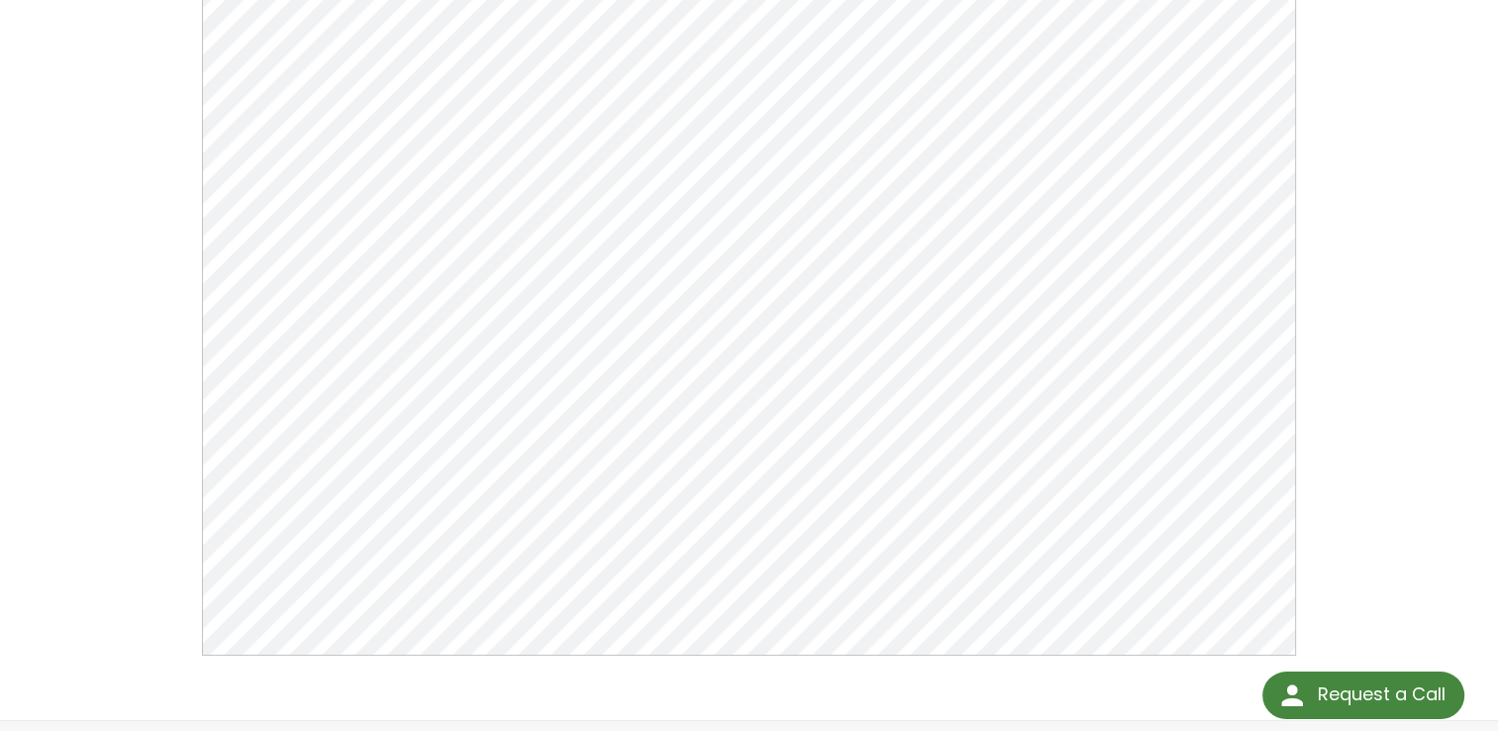
scroll to position [297, 0]
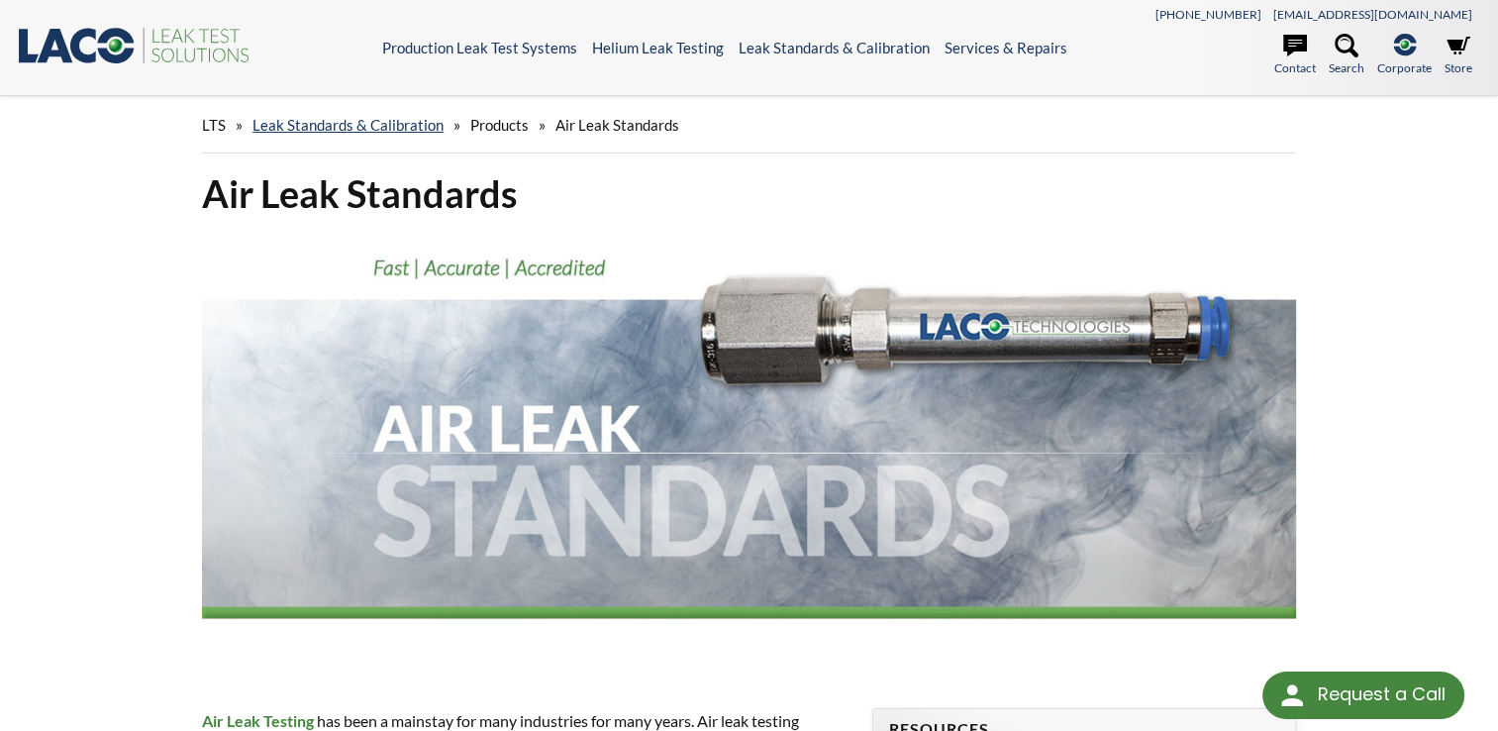
select select "Language Translate Widget"
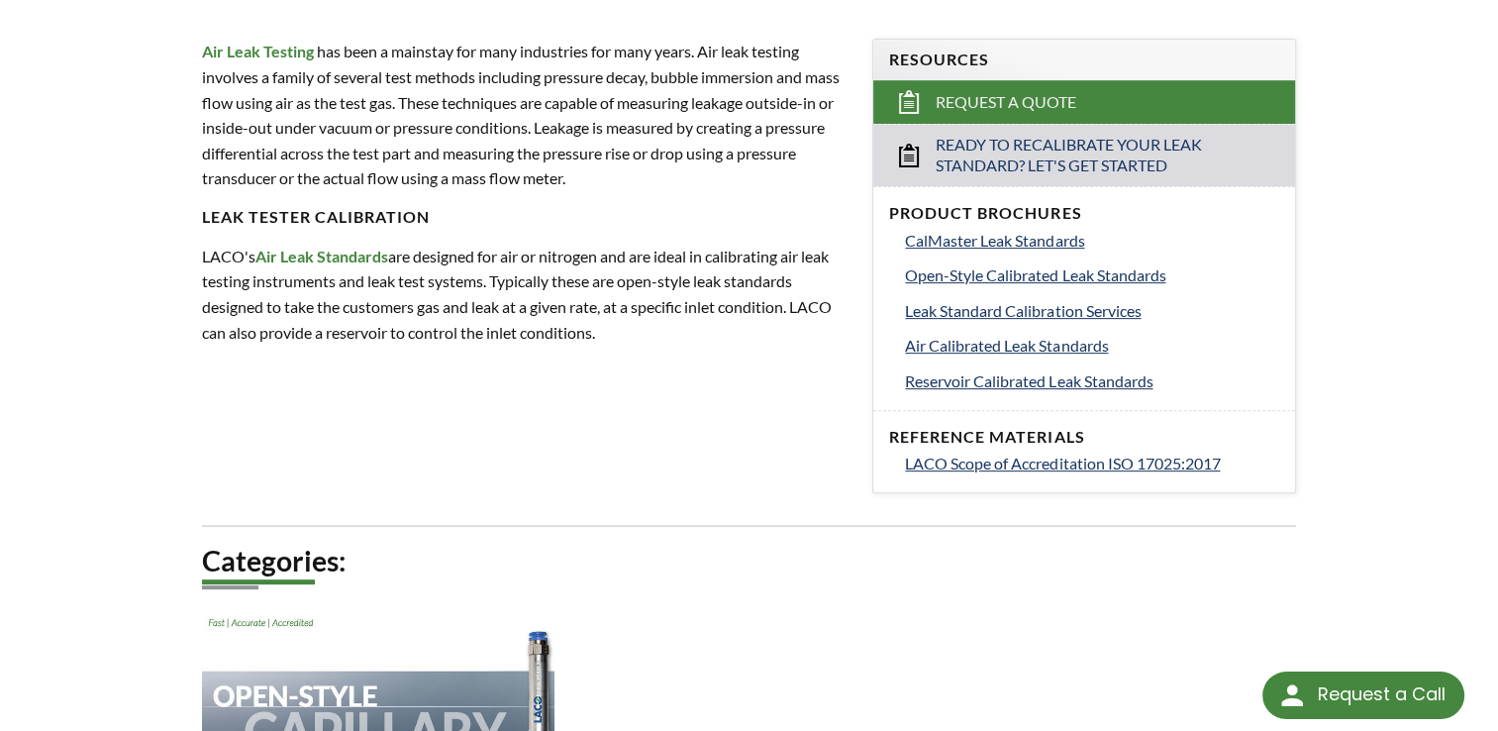
scroll to position [666, 0]
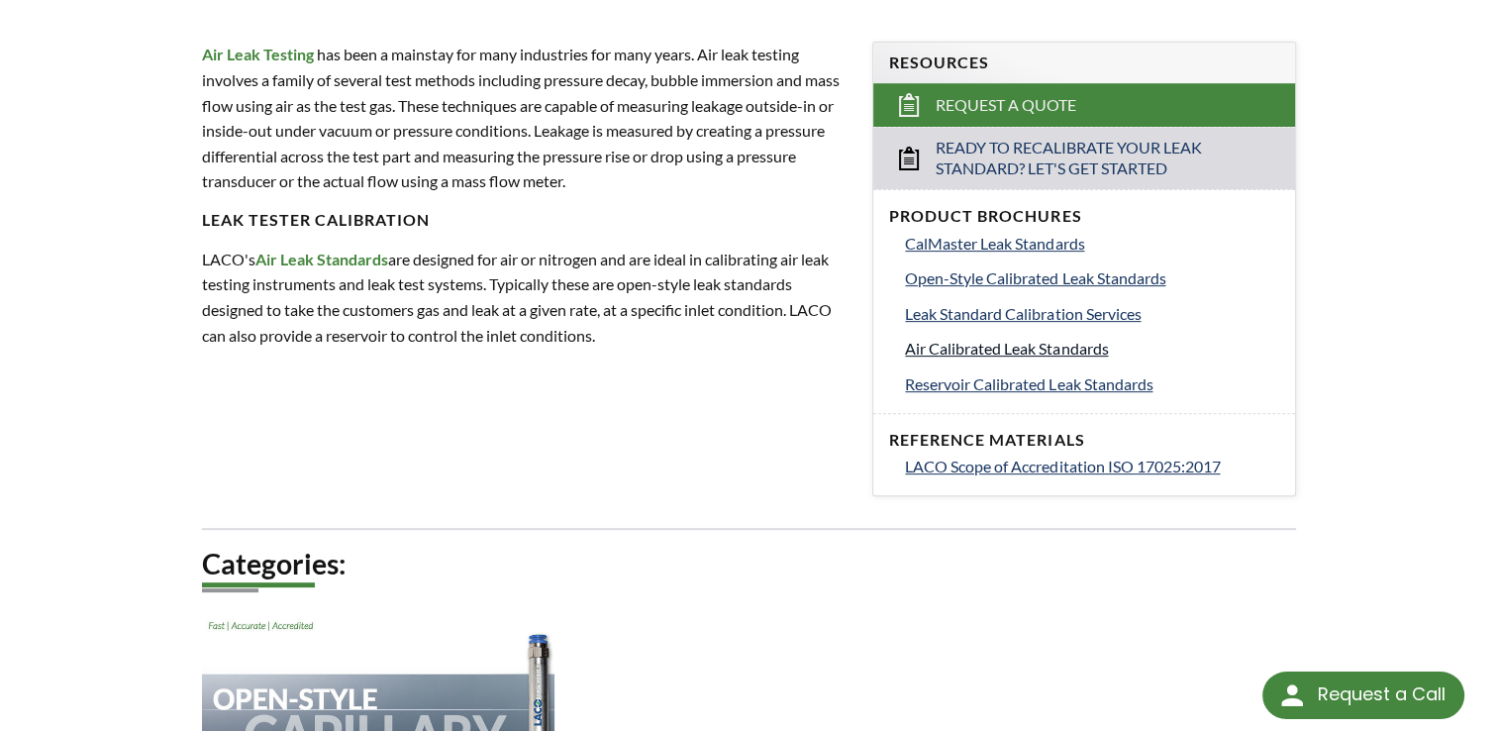
click at [1021, 346] on span "Air Calibrated Leak Standards" at bounding box center [1006, 348] width 203 height 19
click at [1015, 315] on span "Leak Standard Calibration Services" at bounding box center [1023, 313] width 236 height 19
click at [1030, 279] on span "Open-Style Calibrated Leak Standards" at bounding box center [1035, 277] width 260 height 19
click at [990, 247] on span "CalMaster Leak Standards" at bounding box center [994, 243] width 179 height 19
click at [1143, 385] on span "Reservoir Calibrated Leak Standards" at bounding box center [1028, 383] width 247 height 19
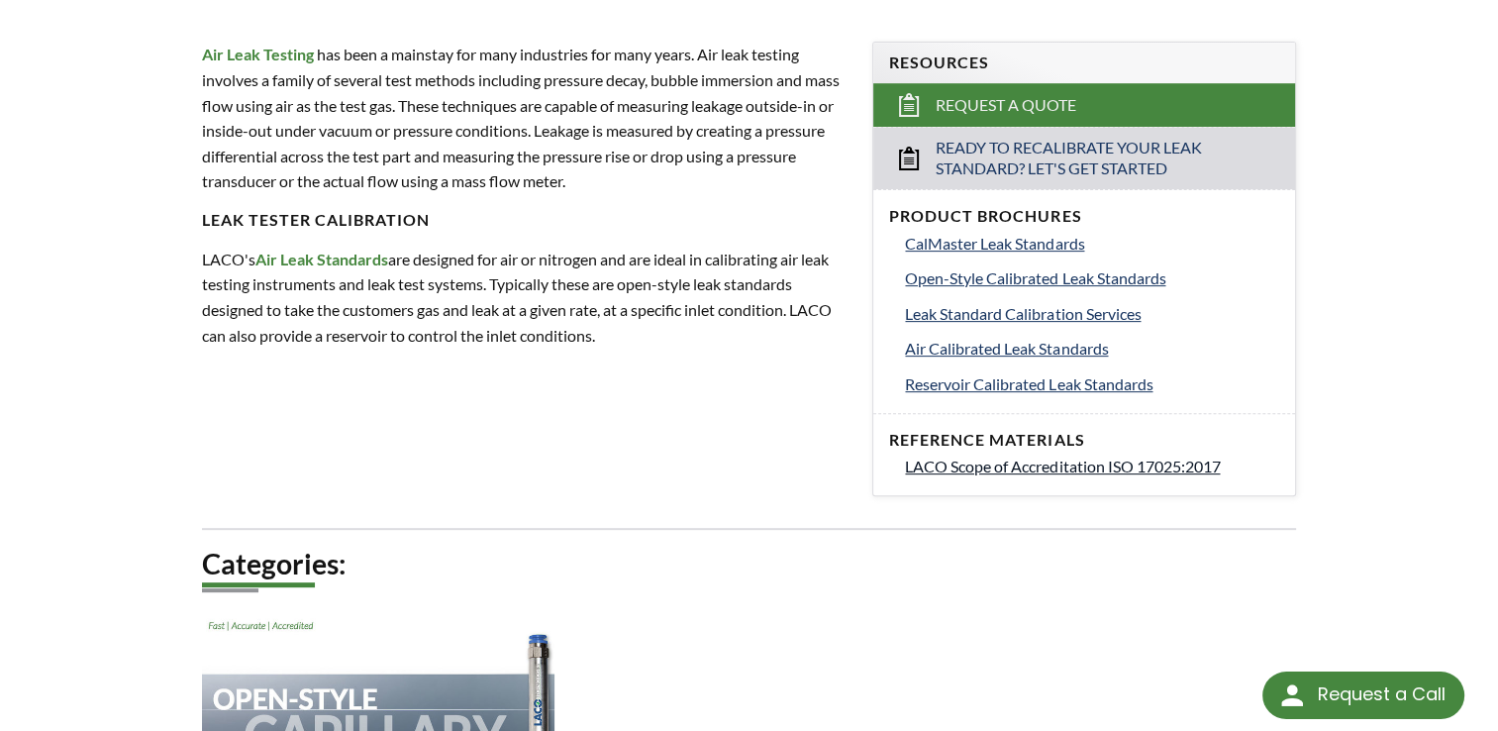
click at [992, 469] on span "LACO Scope of Accreditation ISO 17025:2017" at bounding box center [1062, 465] width 315 height 19
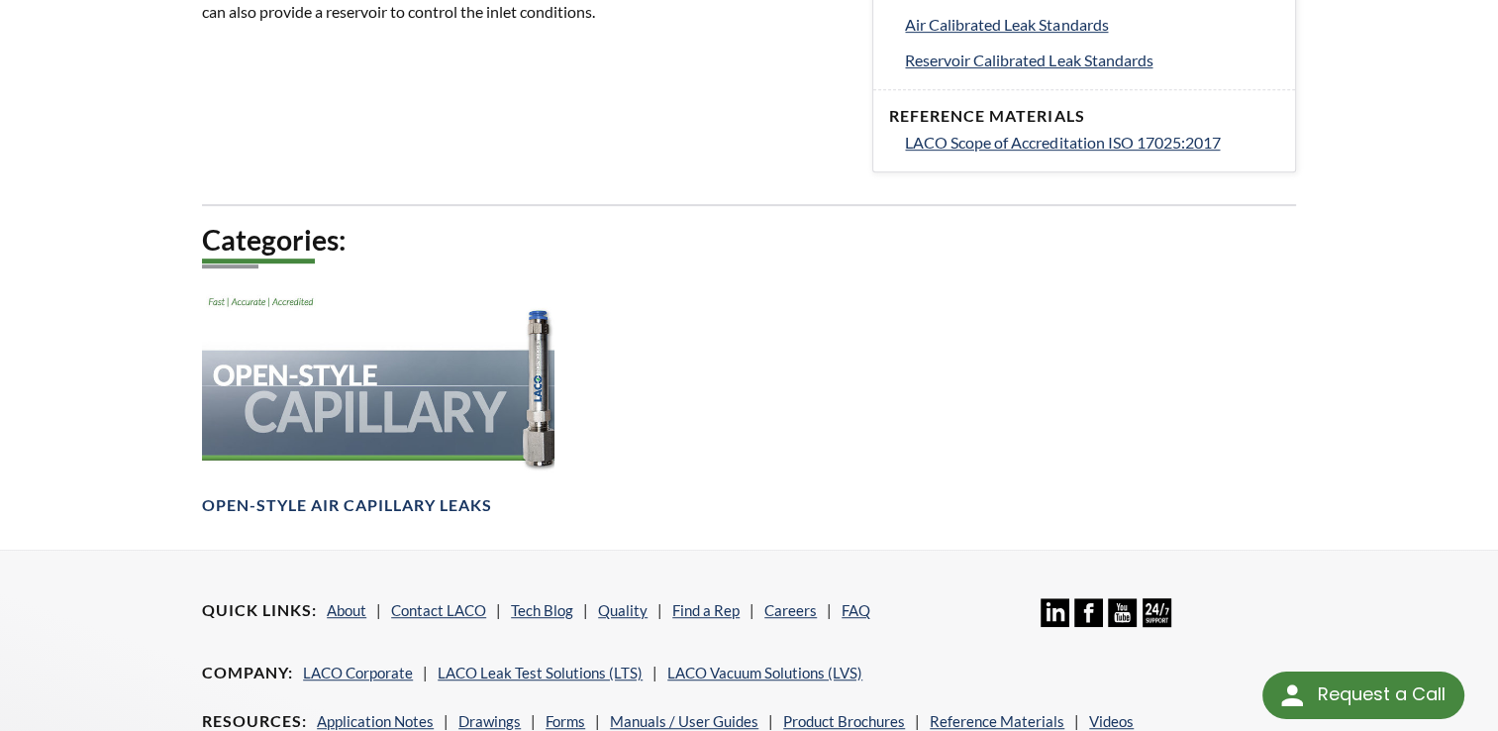
scroll to position [1188, 0]
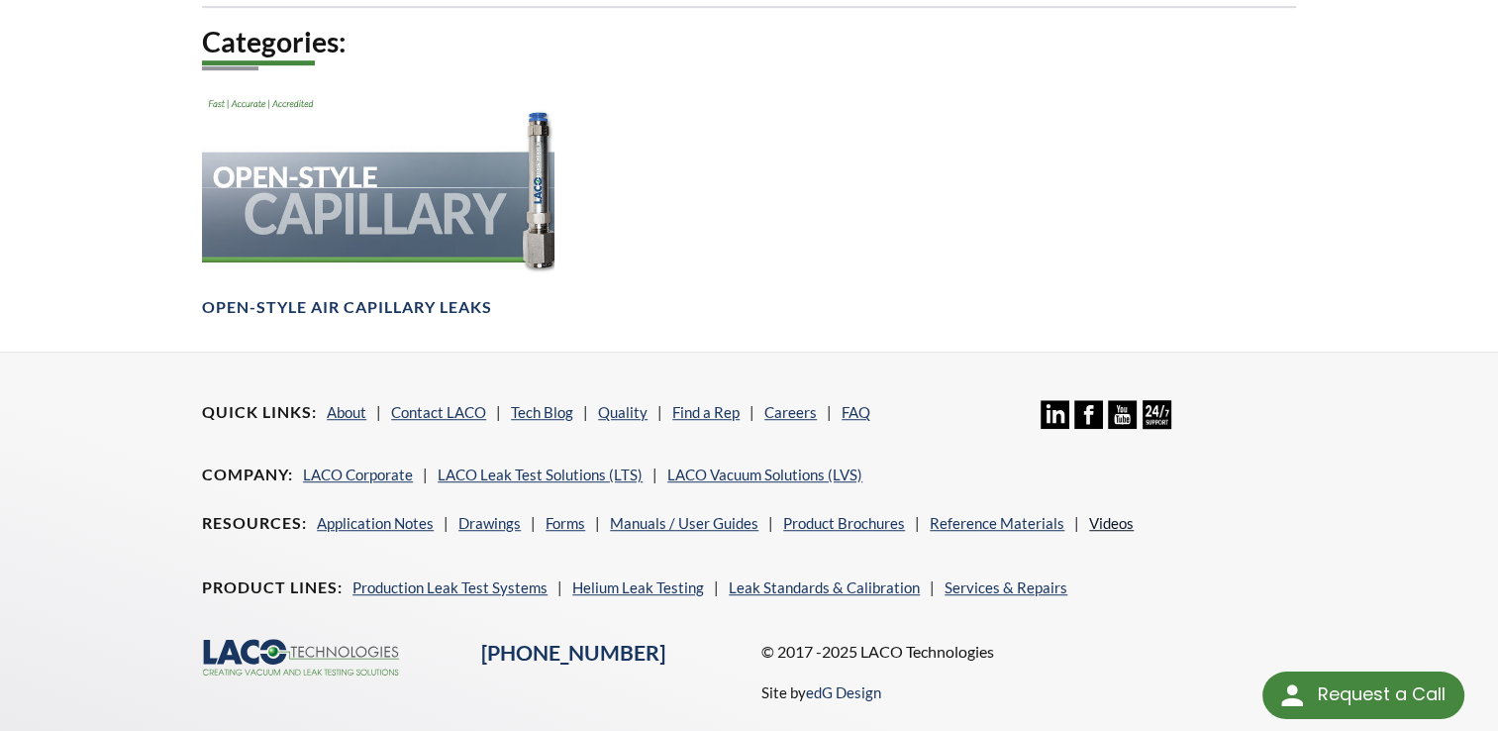
click at [1118, 517] on link "Videos" at bounding box center [1111, 523] width 45 height 18
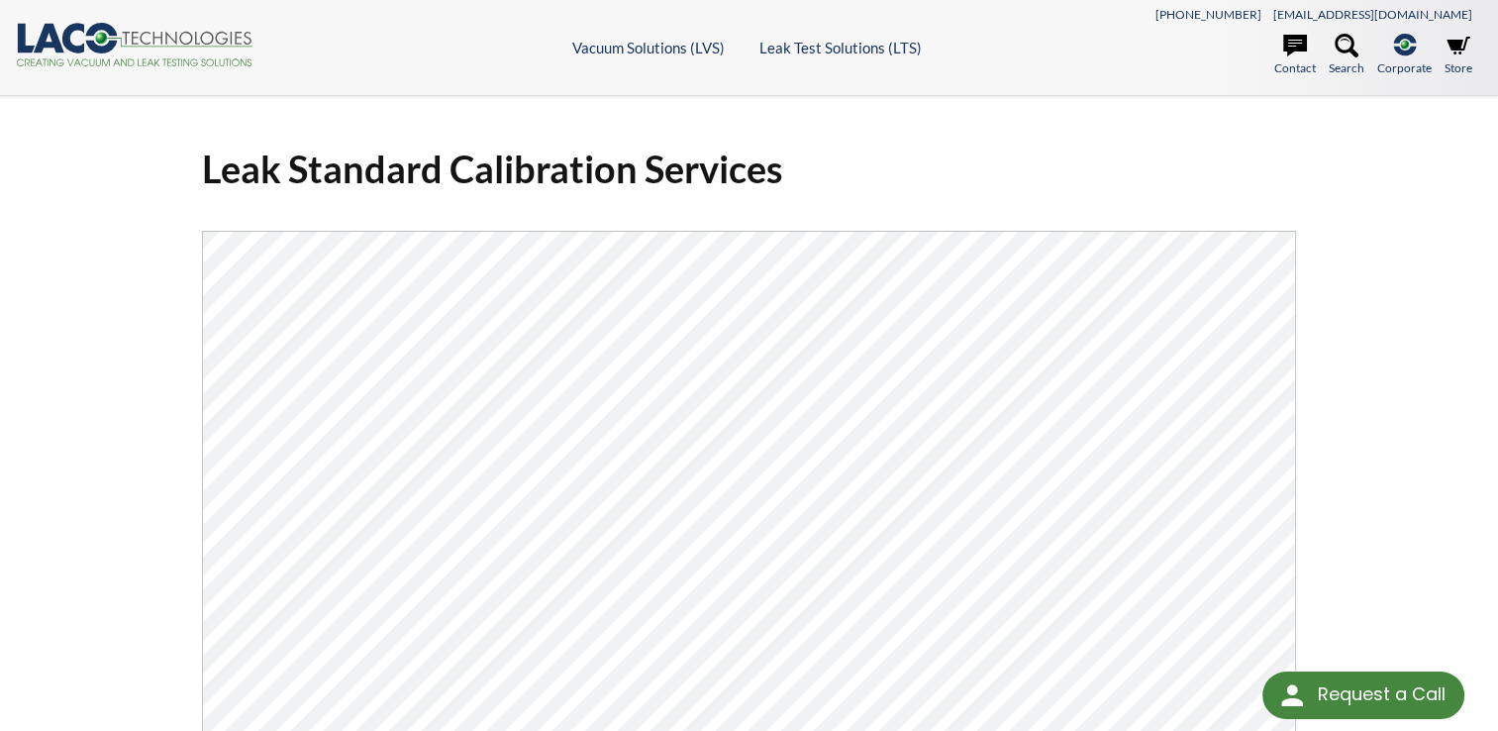
select select "Language Translate Widget"
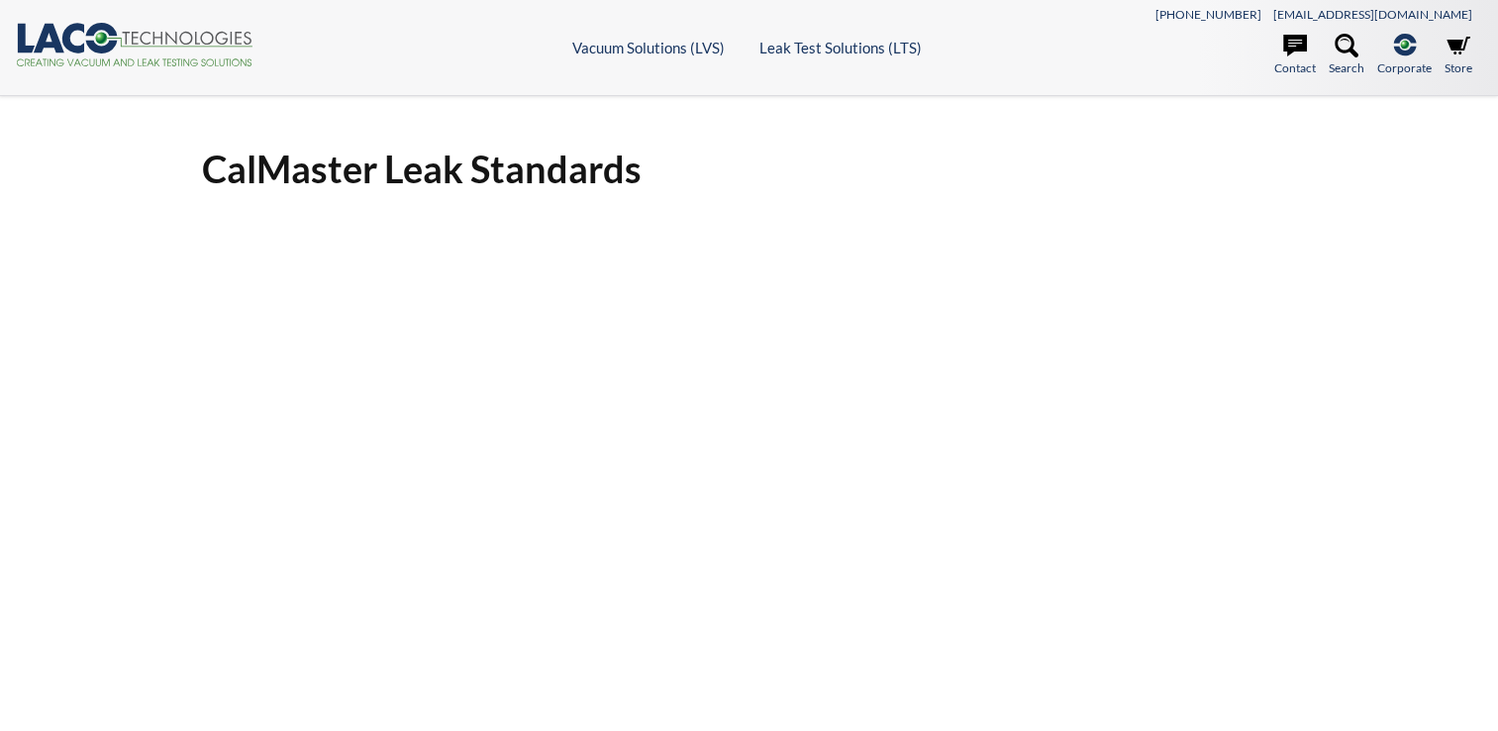
select select "Language Translate Widget"
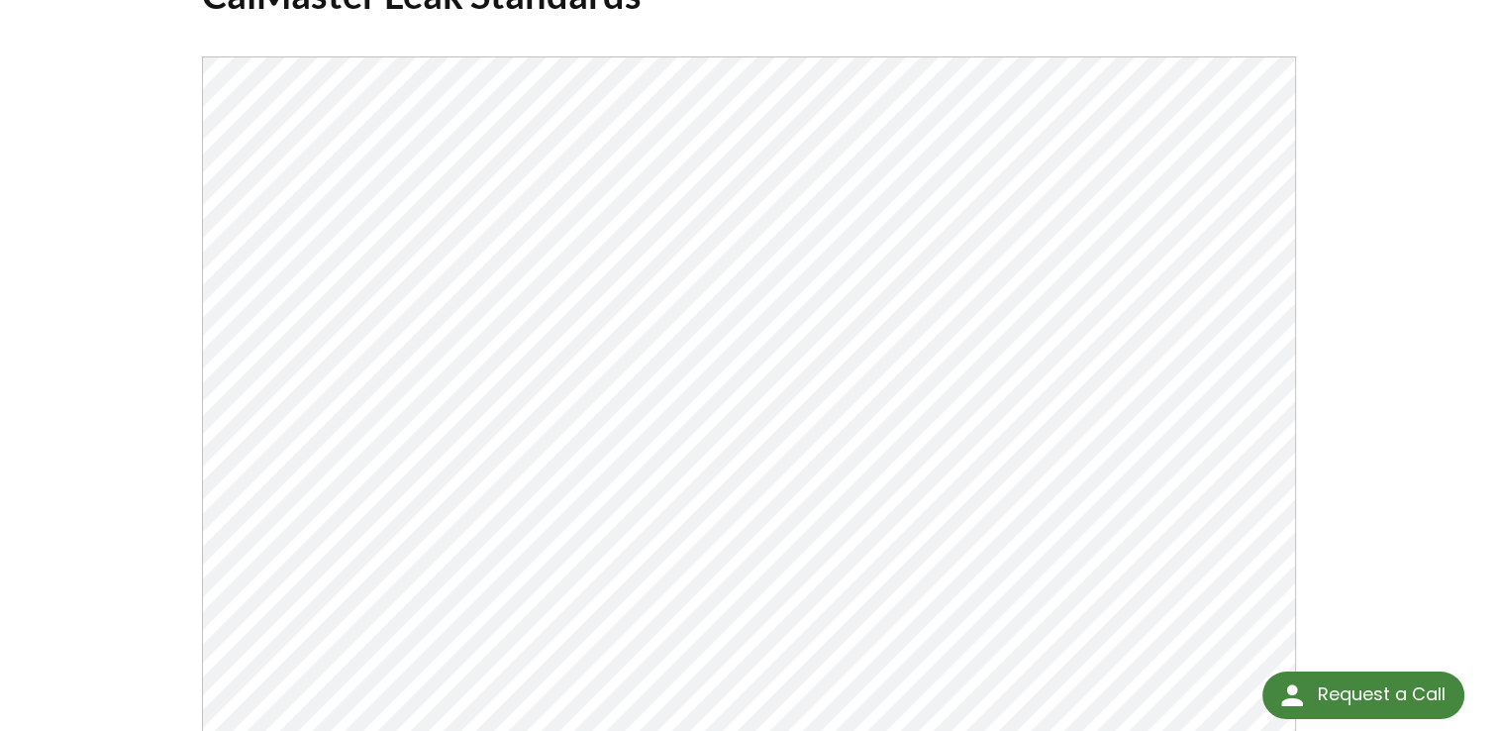
scroll to position [55, 0]
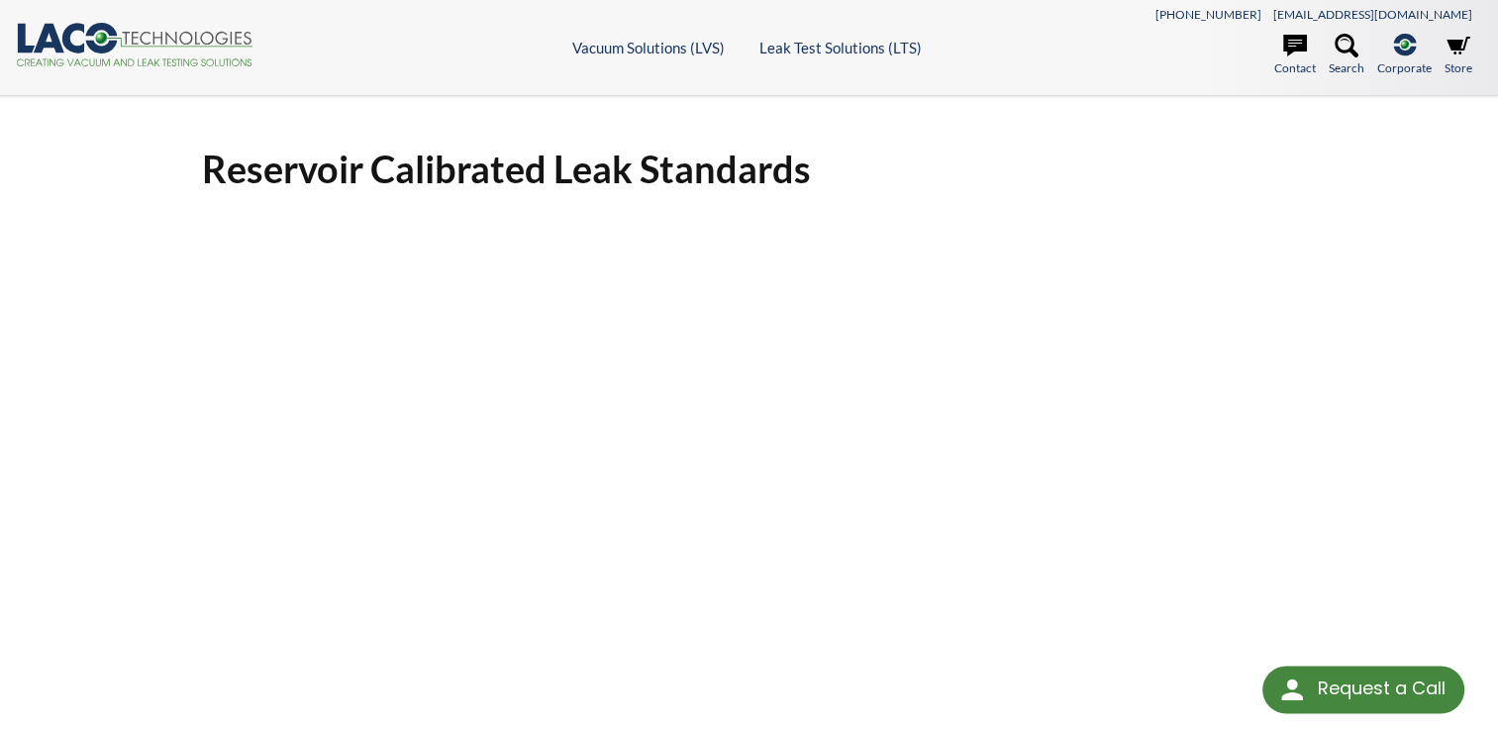
select select "Language Translate Widget"
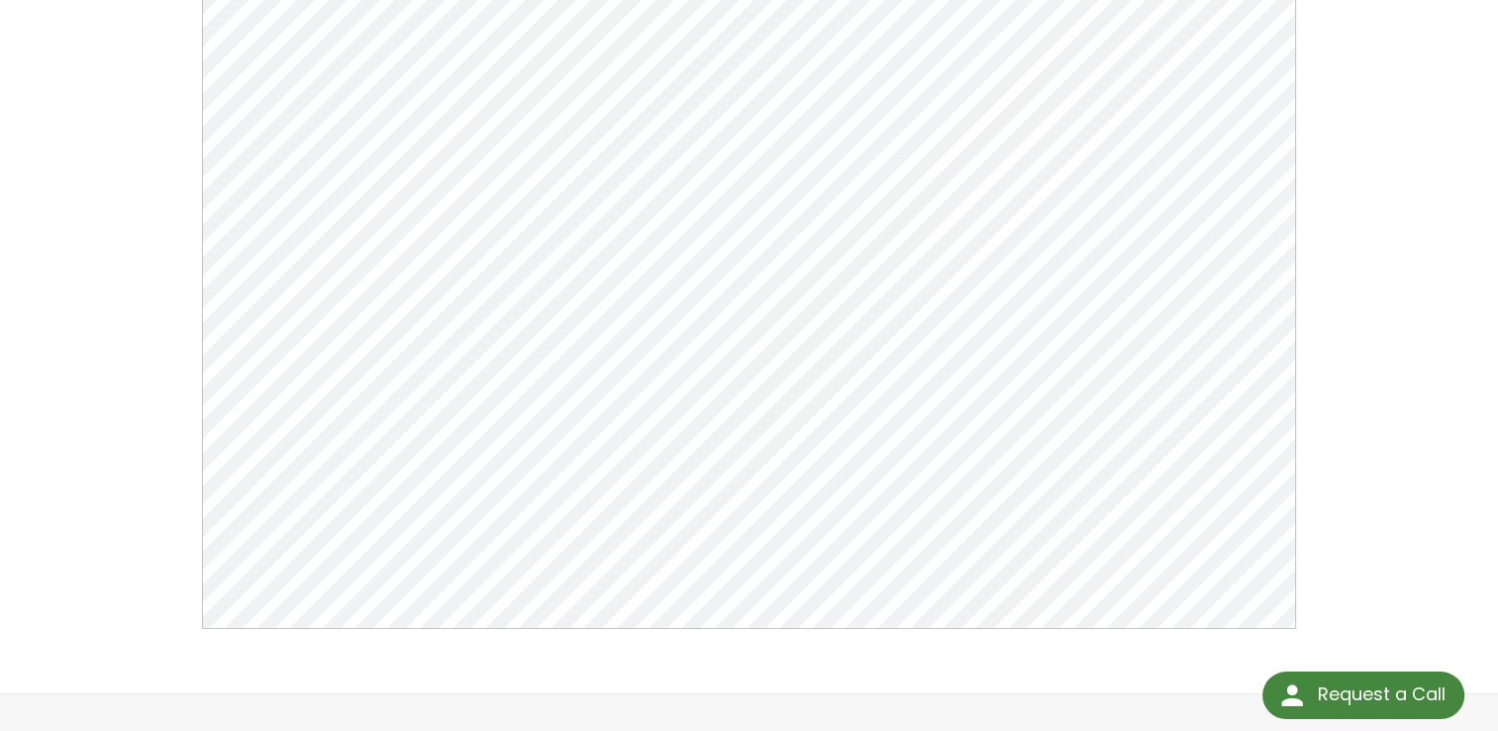
scroll to position [253, 0]
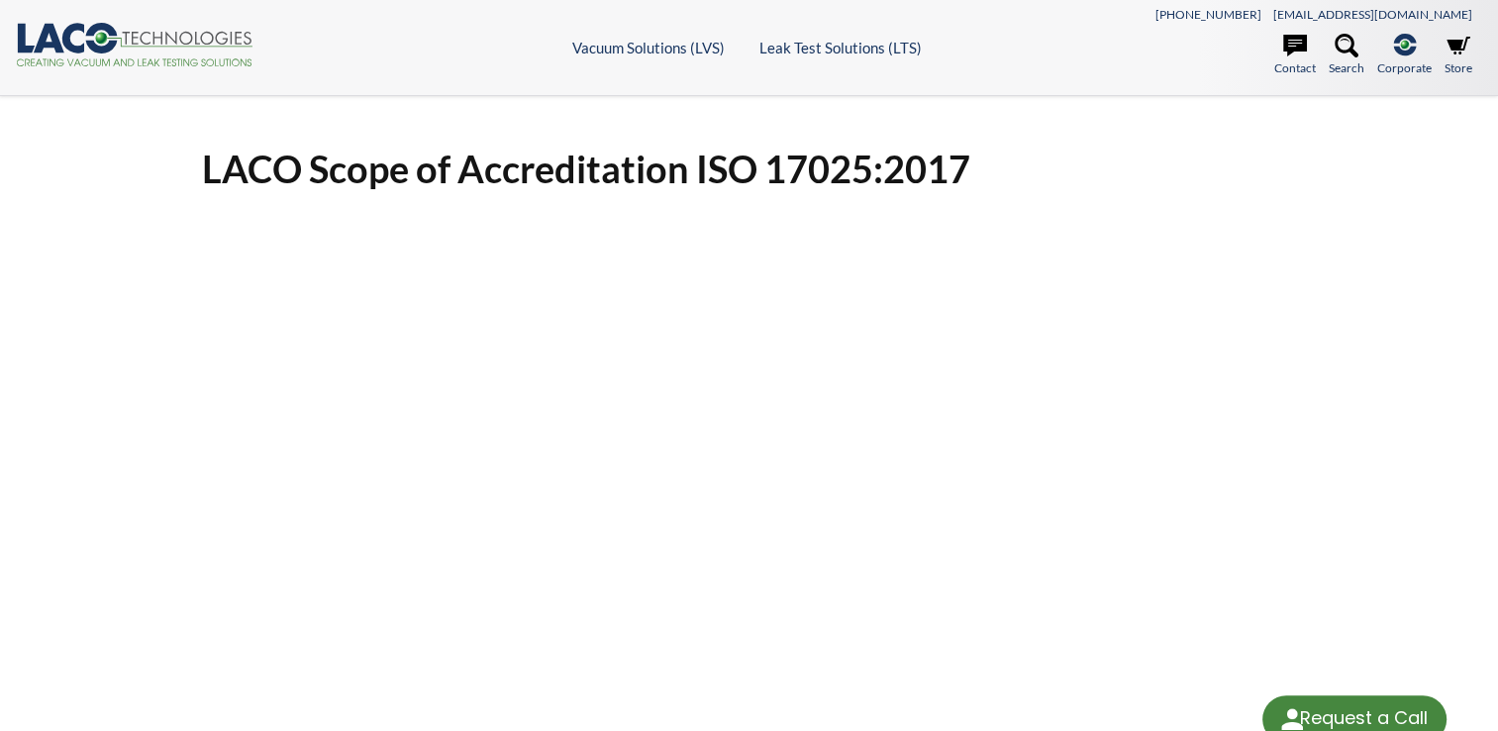
select select "Language Translate Widget"
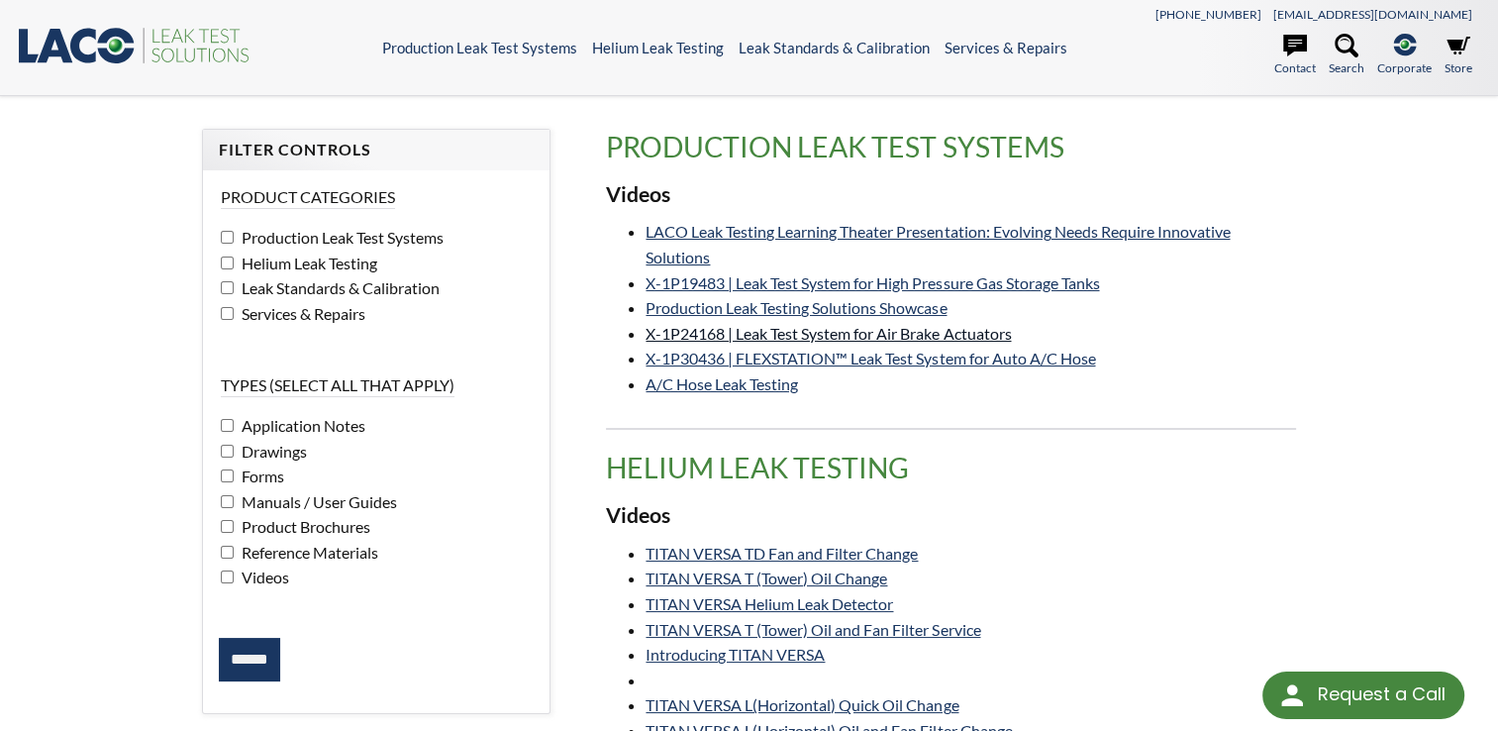
click at [921, 339] on link "X-1P24168 | Leak Test System for Air Brake Actuators" at bounding box center [827, 333] width 365 height 19
click at [743, 385] on link "A/C Hose Leak Testing" at bounding box center [721, 383] width 152 height 19
click at [840, 354] on link "X-1P30436 | FLEXSTATION™ Leak Test System for Auto A/C Hose" at bounding box center [869, 357] width 449 height 19
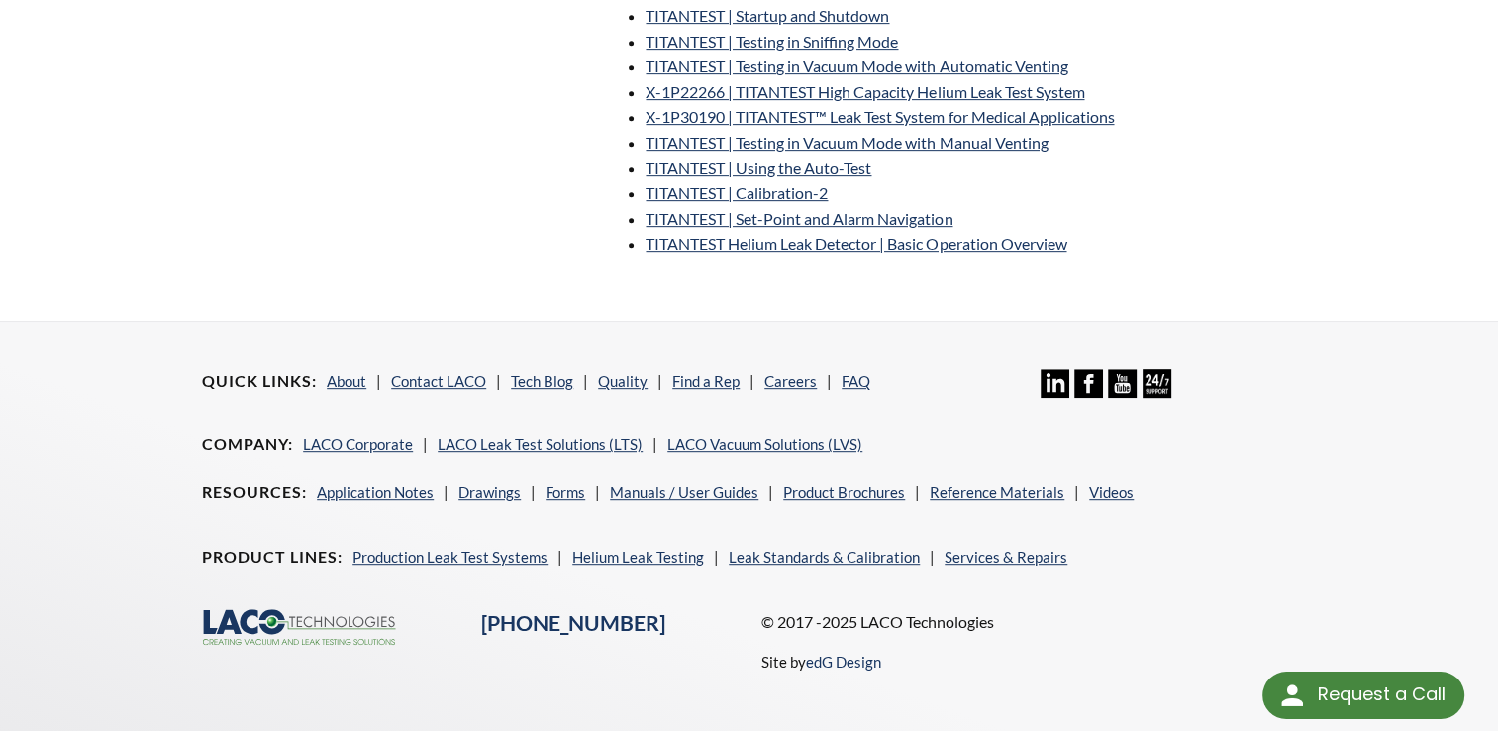
scroll to position [950, 0]
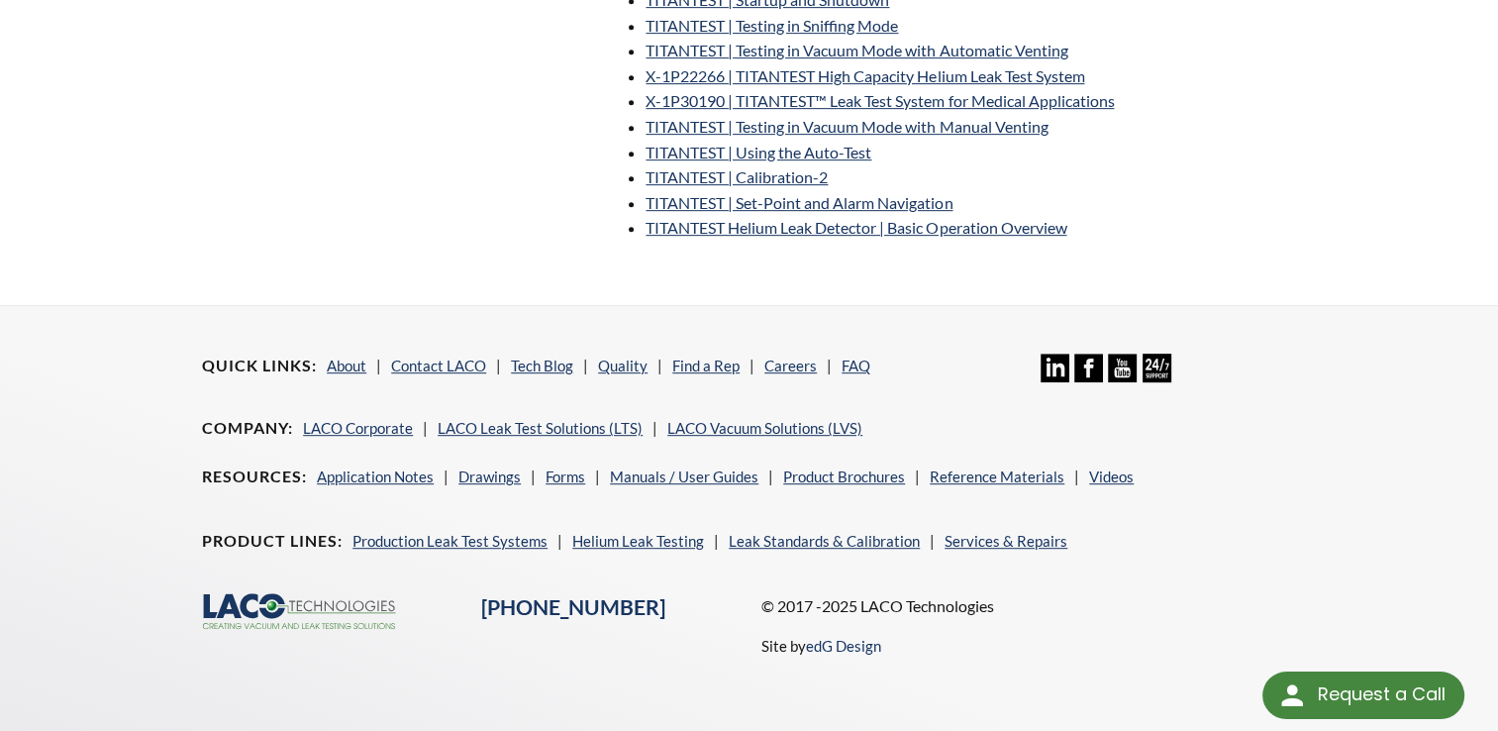
click at [1117, 364] on icon at bounding box center [1122, 367] width 29 height 29
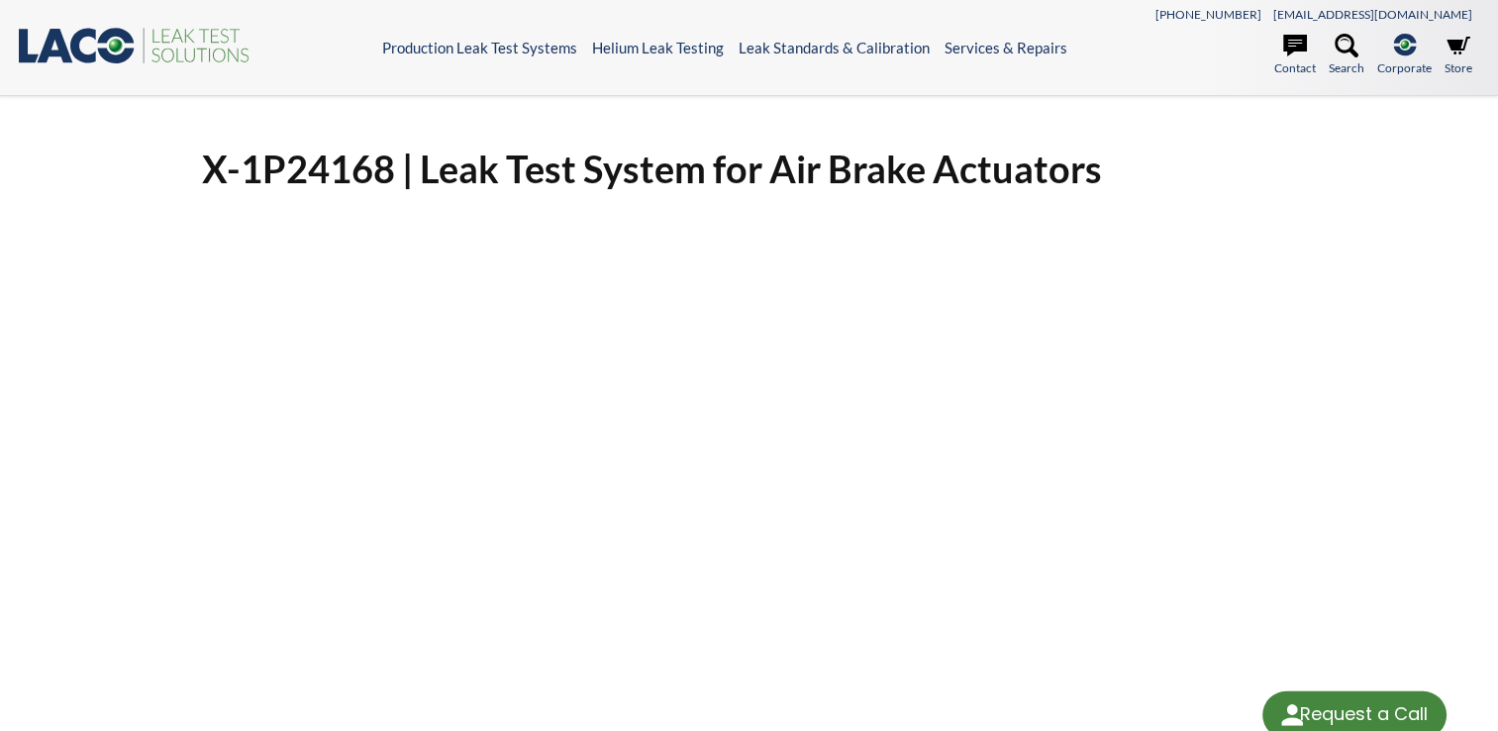
select select "Language Translate Widget"
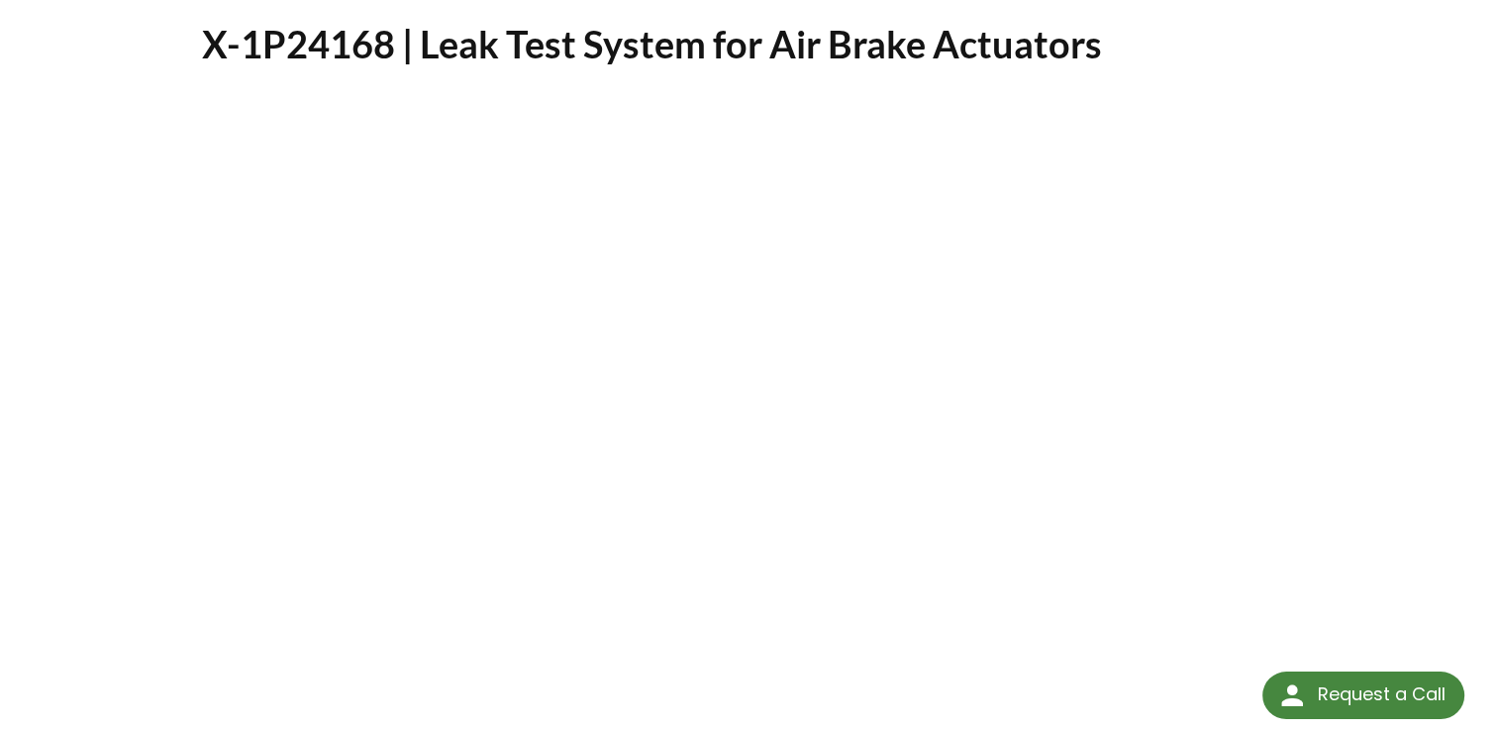
scroll to position [99, 0]
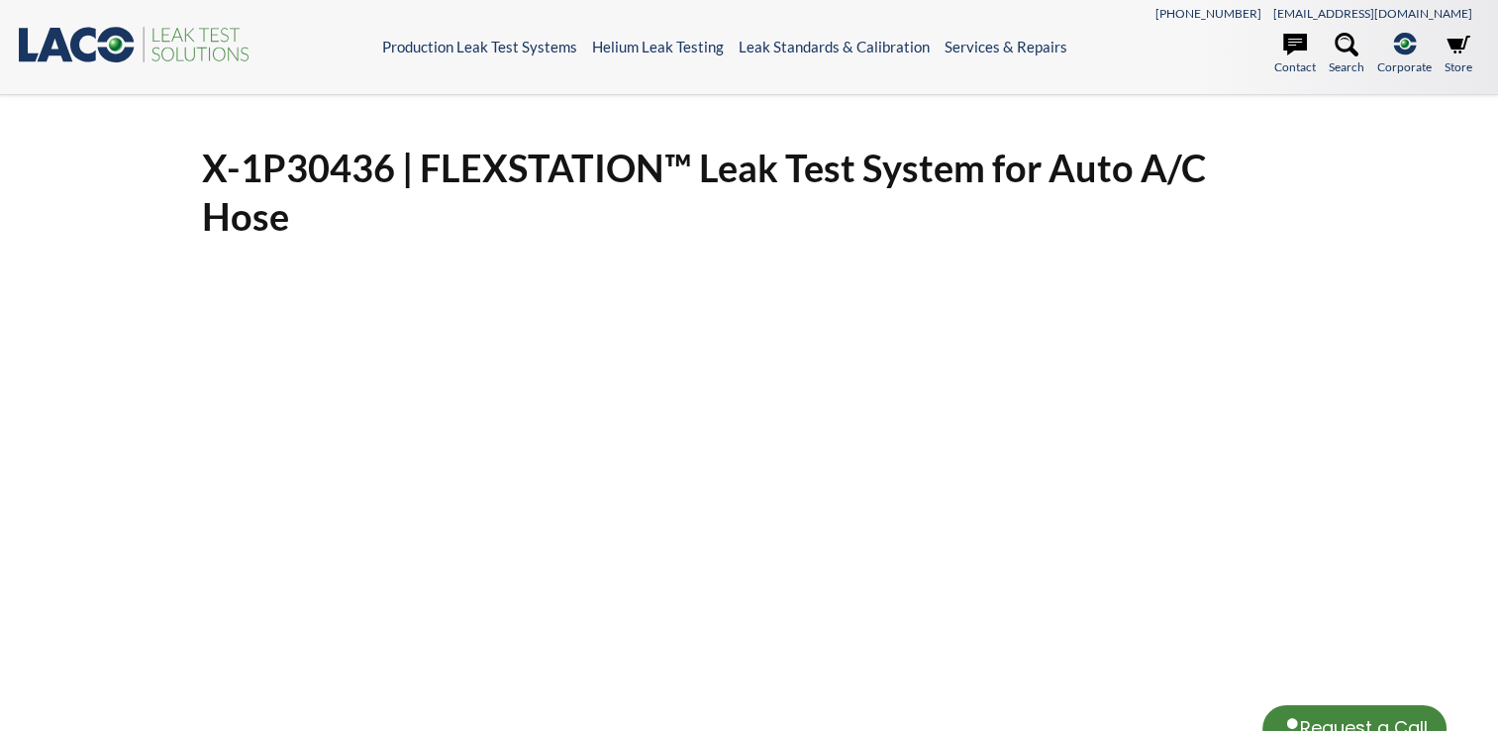
select select "Language Translate Widget"
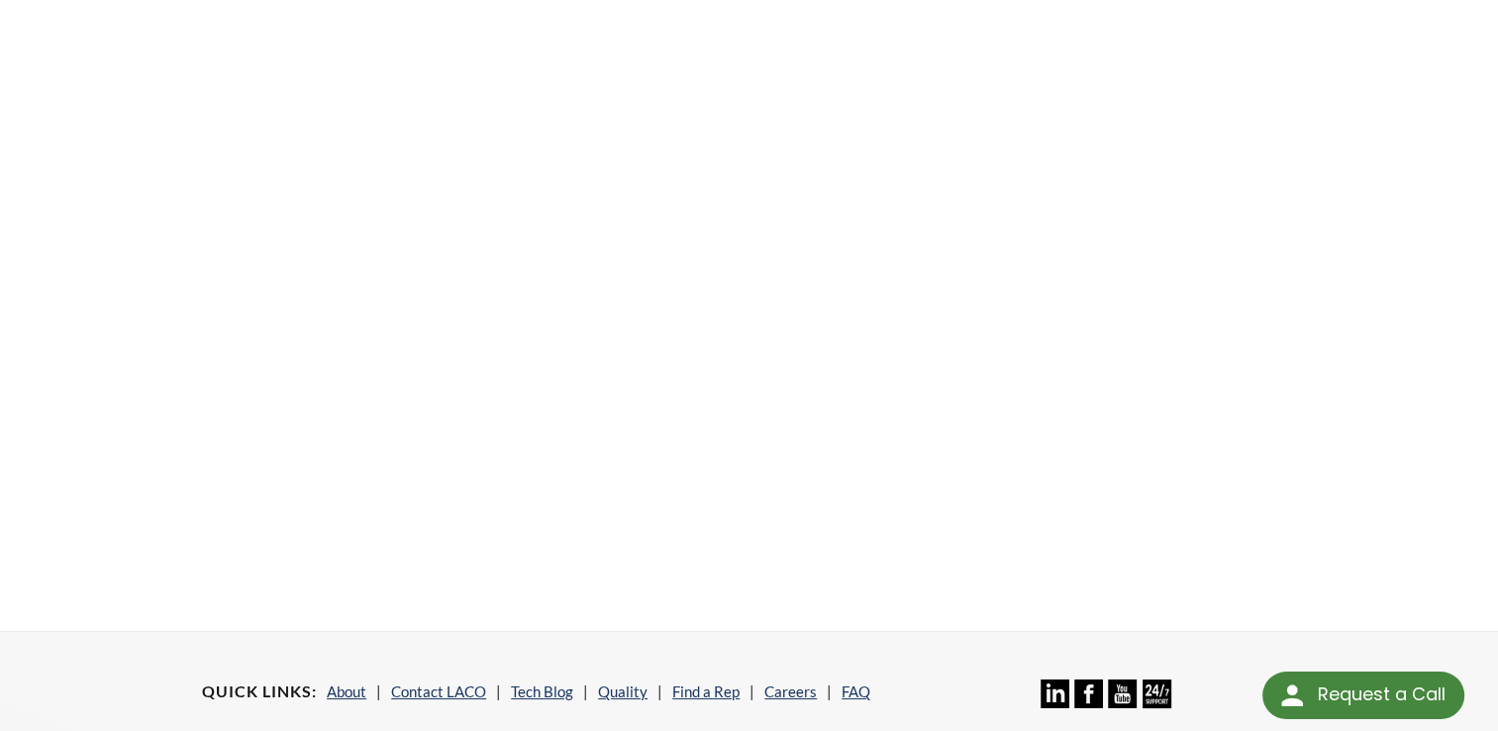
scroll to position [495, 0]
